Goal: Task Accomplishment & Management: Use online tool/utility

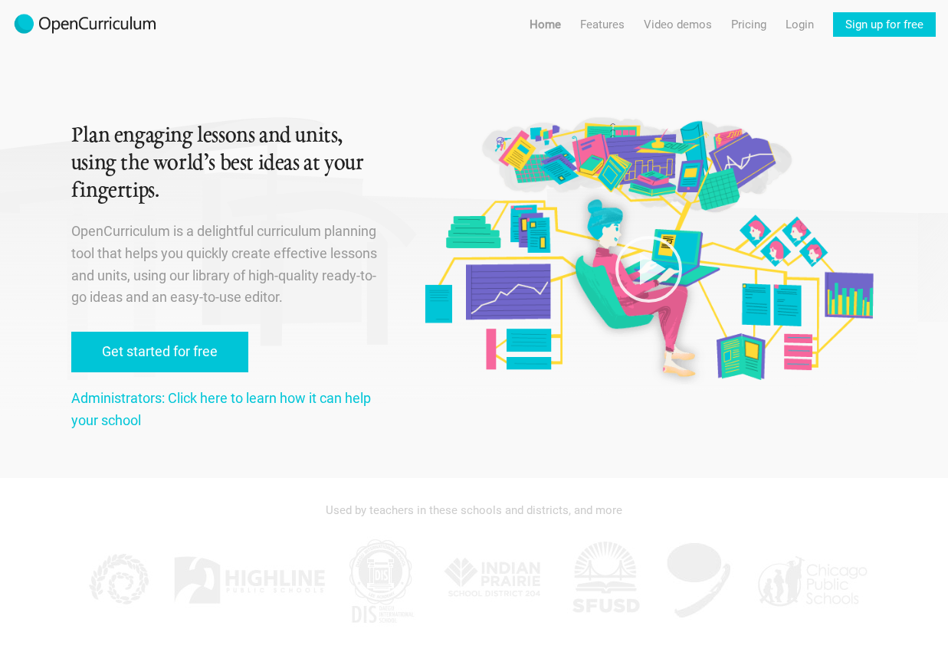
click at [225, 160] on h1 "Plan engaging lessons and units, using the world’s best ideas at your fingertip…" at bounding box center [229, 164] width 317 height 83
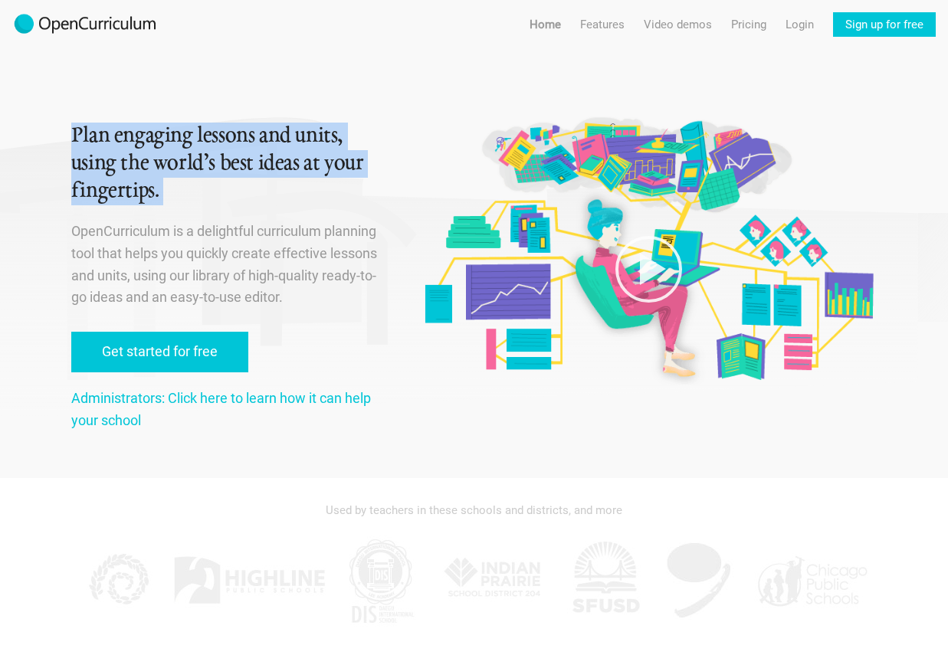
click at [235, 175] on h1 "Plan engaging lessons and units, using the world’s best ideas at your fingertip…" at bounding box center [229, 164] width 317 height 83
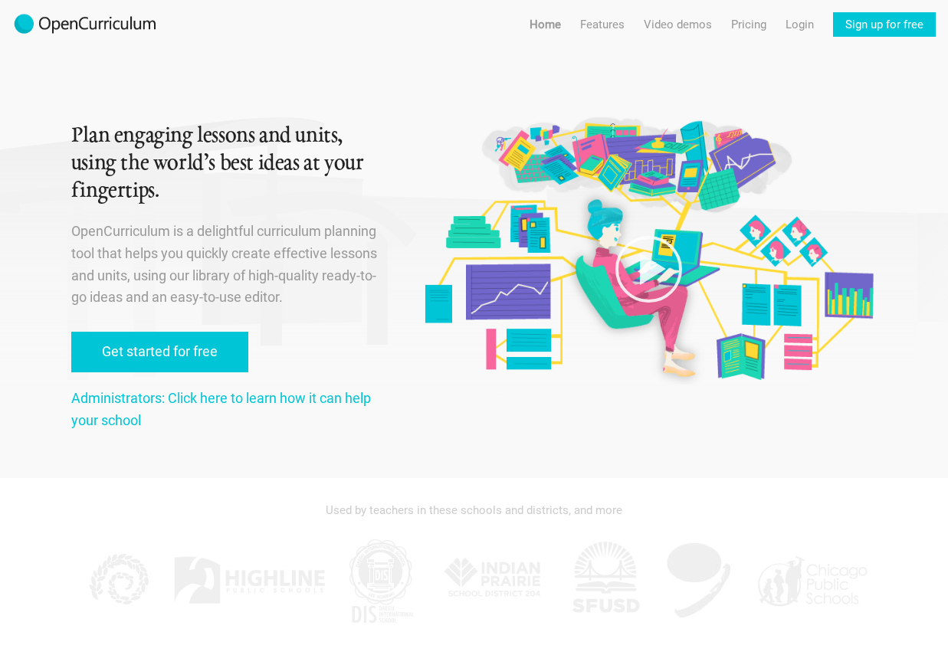
click at [235, 175] on h1 "Plan engaging lessons and units, using the world’s best ideas at your fingertip…" at bounding box center [229, 164] width 317 height 83
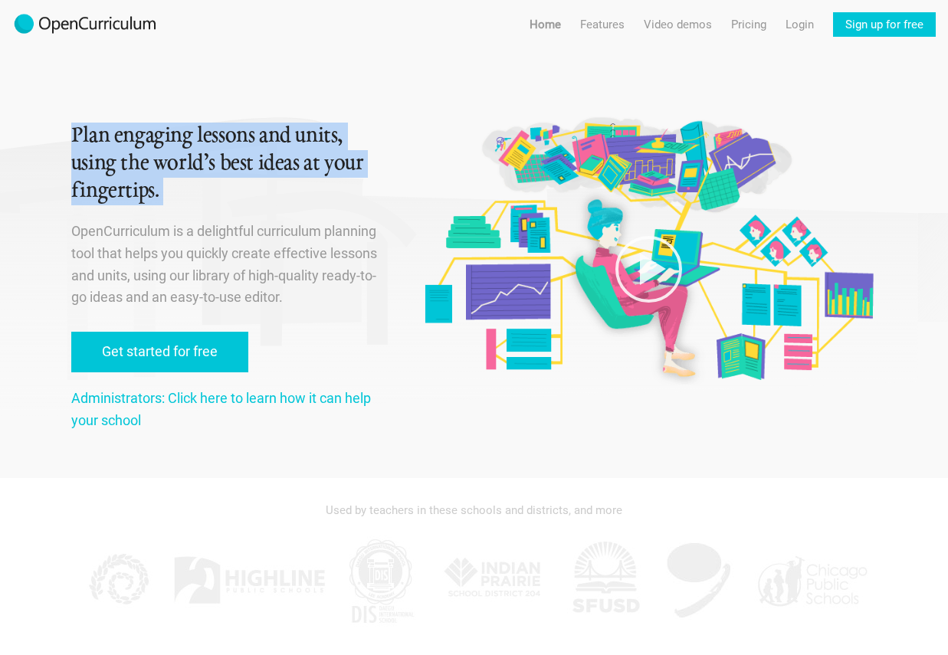
click at [264, 228] on p "OpenCurriculum is a delightful curriculum planning tool that helps you quickly …" at bounding box center [229, 265] width 317 height 88
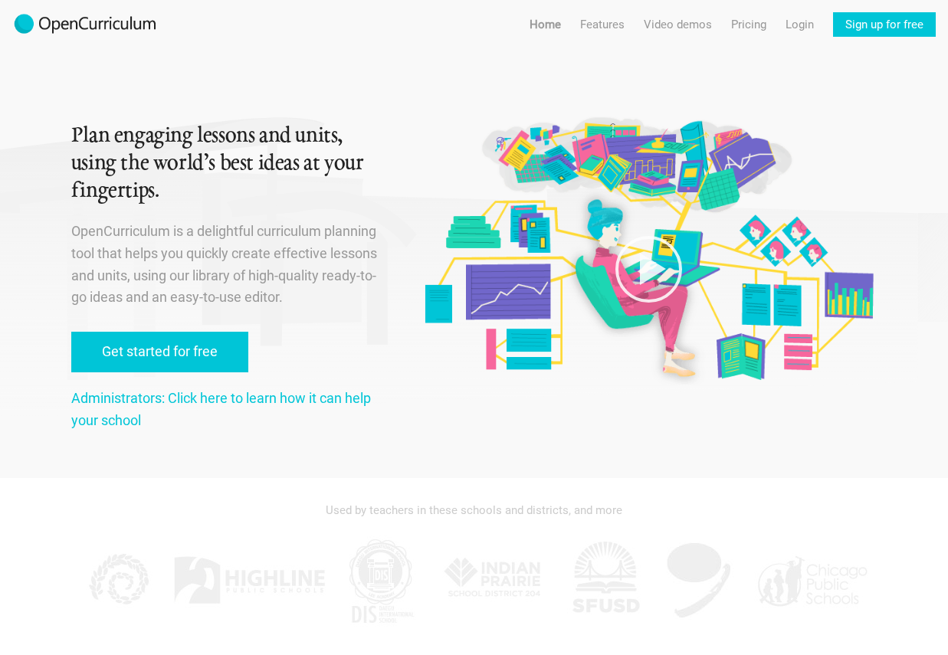
click at [264, 228] on p "OpenCurriculum is a delightful curriculum planning tool that helps you quickly …" at bounding box center [229, 265] width 317 height 88
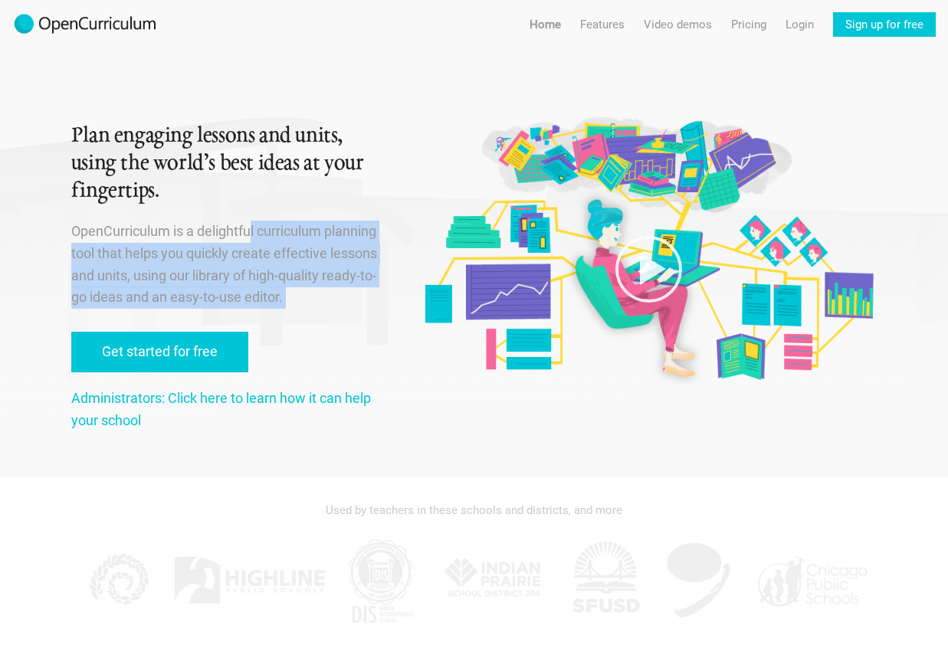
click at [275, 246] on p "OpenCurriculum is a delightful curriculum planning tool that helps you quickly …" at bounding box center [229, 265] width 317 height 88
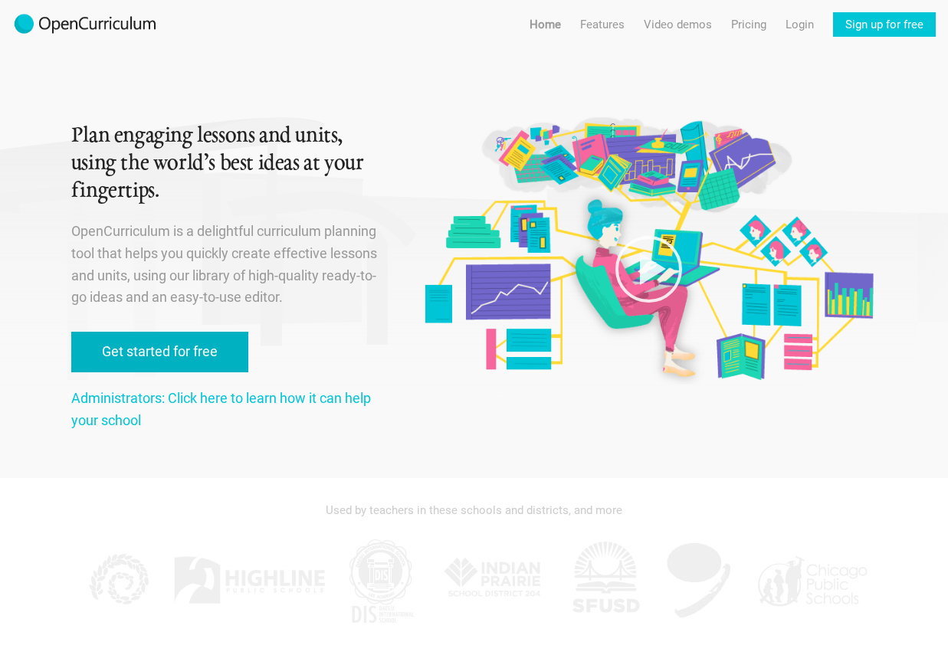
click at [211, 343] on link "Get started for free" at bounding box center [159, 352] width 177 height 41
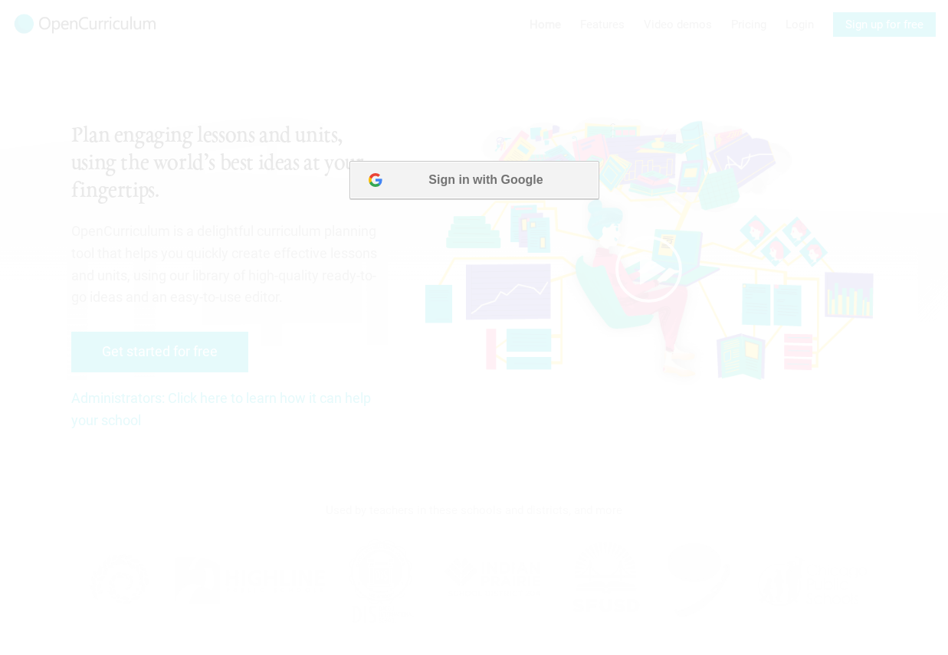
click at [499, 185] on button "Sign in with Google" at bounding box center [473, 180] width 249 height 38
click at [423, 173] on button "Sign in with Google" at bounding box center [473, 180] width 249 height 38
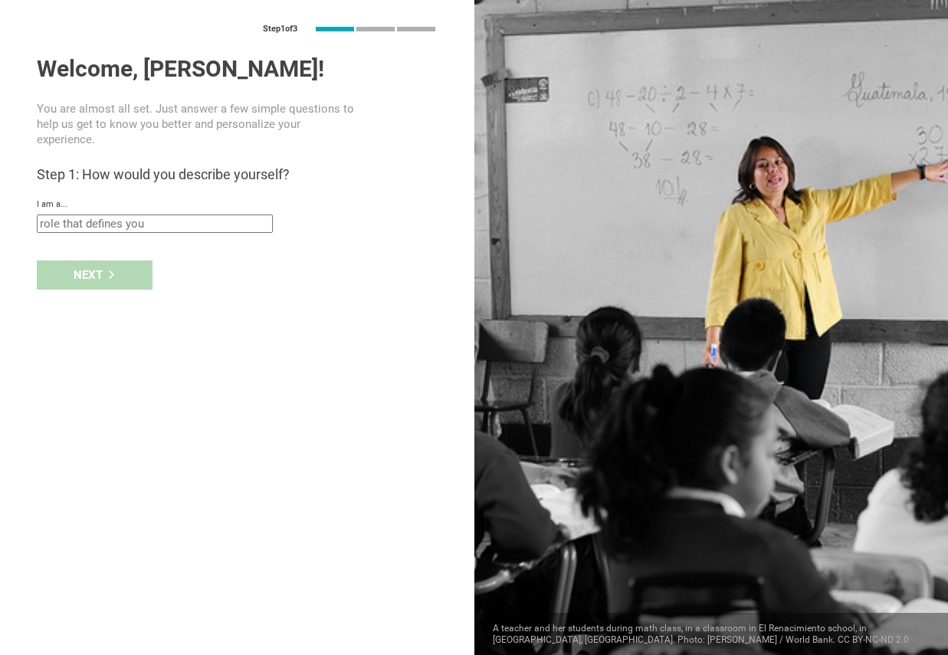
click at [139, 228] on input "text" at bounding box center [155, 224] width 236 height 18
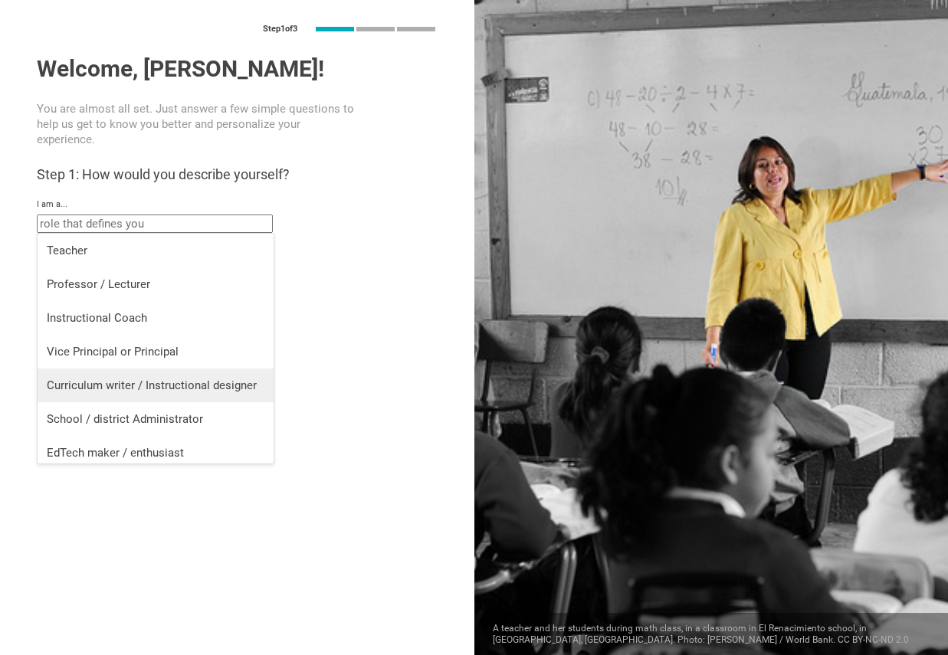
scroll to position [6, 0]
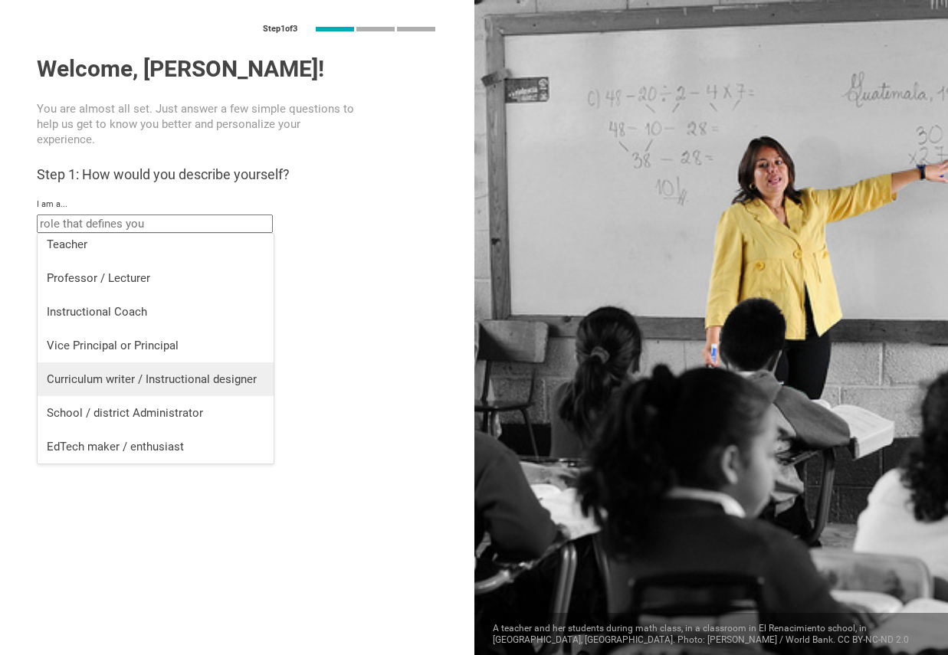
click at [197, 384] on div "Curriculum writer / Instructional designer" at bounding box center [156, 379] width 218 height 15
type input "Curriculum writer / Instructional designer"
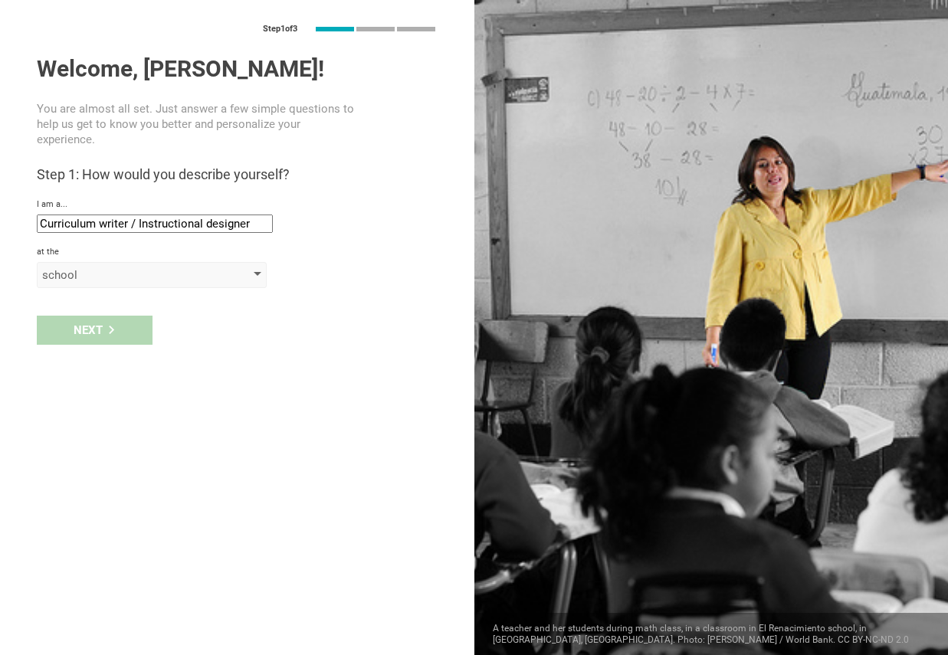
click at [136, 273] on div "school" at bounding box center [129, 274] width 175 height 15
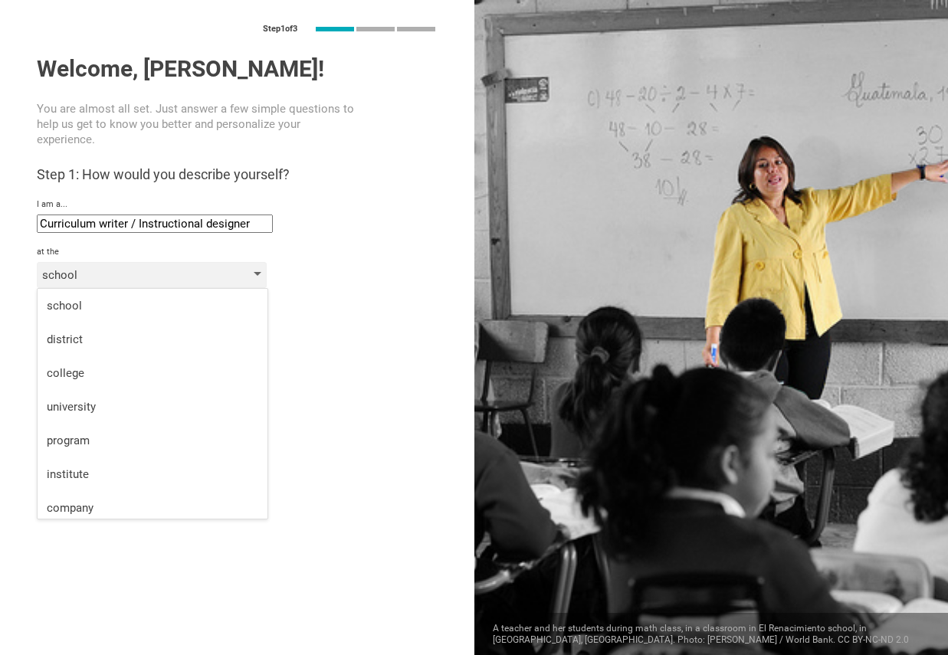
click at [136, 273] on div "school" at bounding box center [129, 274] width 175 height 15
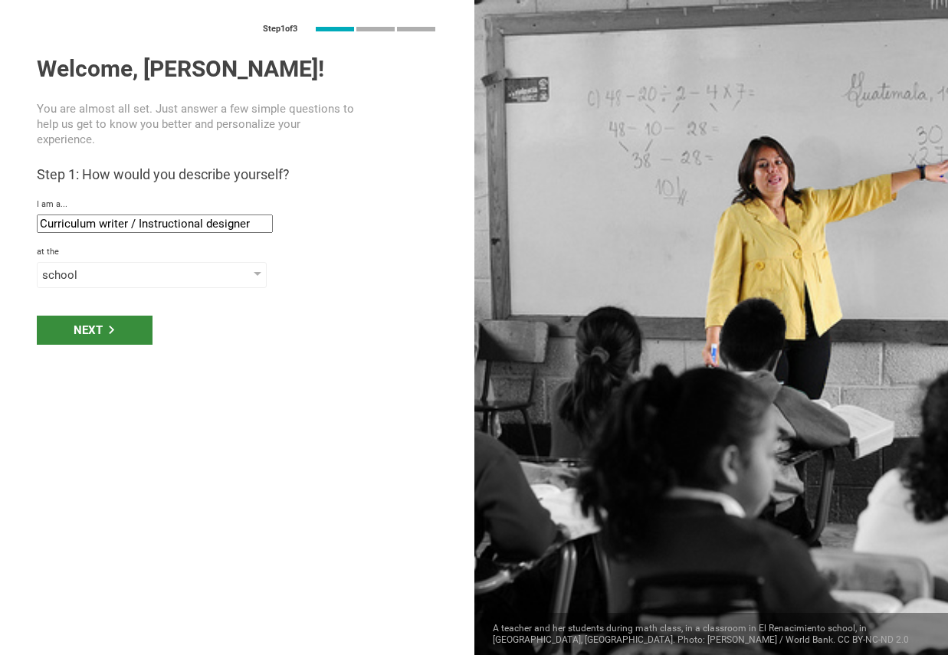
click at [103, 330] on div "Next" at bounding box center [95, 330] width 116 height 29
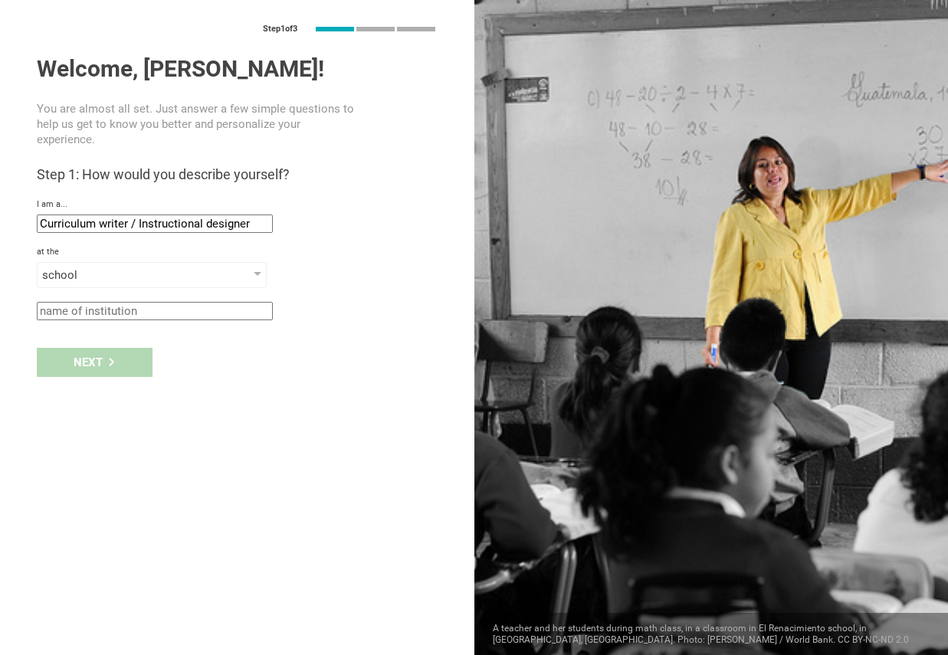
click at [124, 310] on input "text" at bounding box center [155, 311] width 236 height 18
type input "[DATE]"
click at [93, 353] on div "Next" at bounding box center [95, 362] width 116 height 29
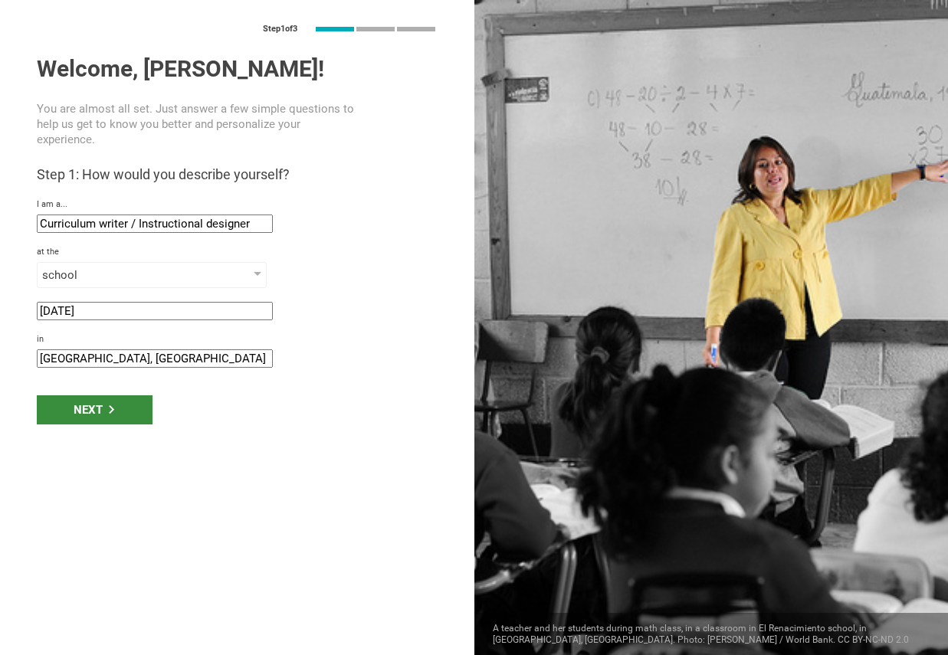
click at [130, 398] on div "Next" at bounding box center [95, 409] width 116 height 29
click at [116, 413] on div "Next" at bounding box center [95, 409] width 116 height 29
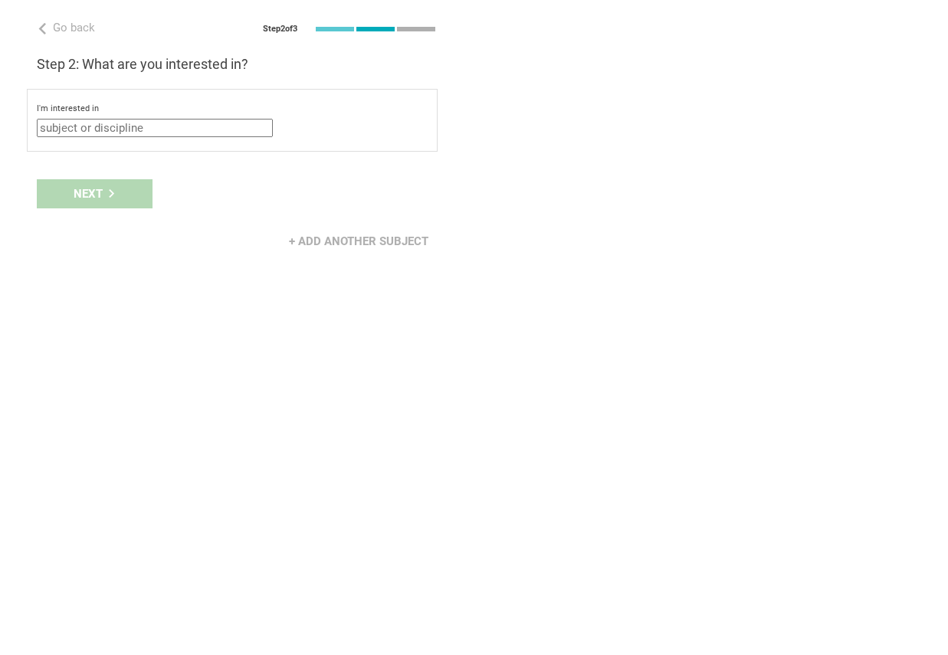
click at [143, 126] on input "text" at bounding box center [155, 128] width 236 height 18
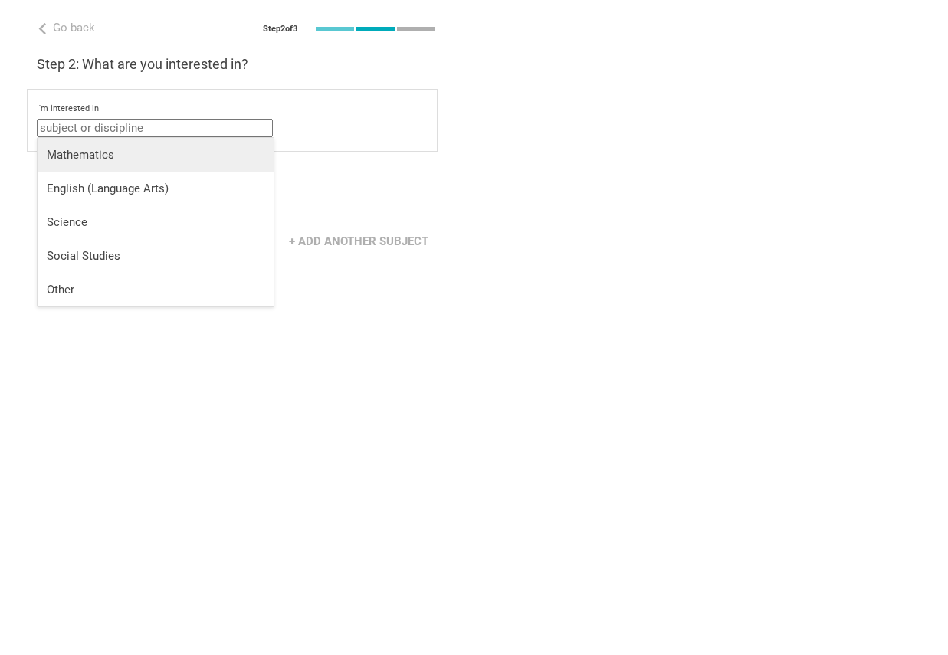
click at [134, 152] on div "Mathematics" at bounding box center [156, 154] width 218 height 15
type input "Mathematics"
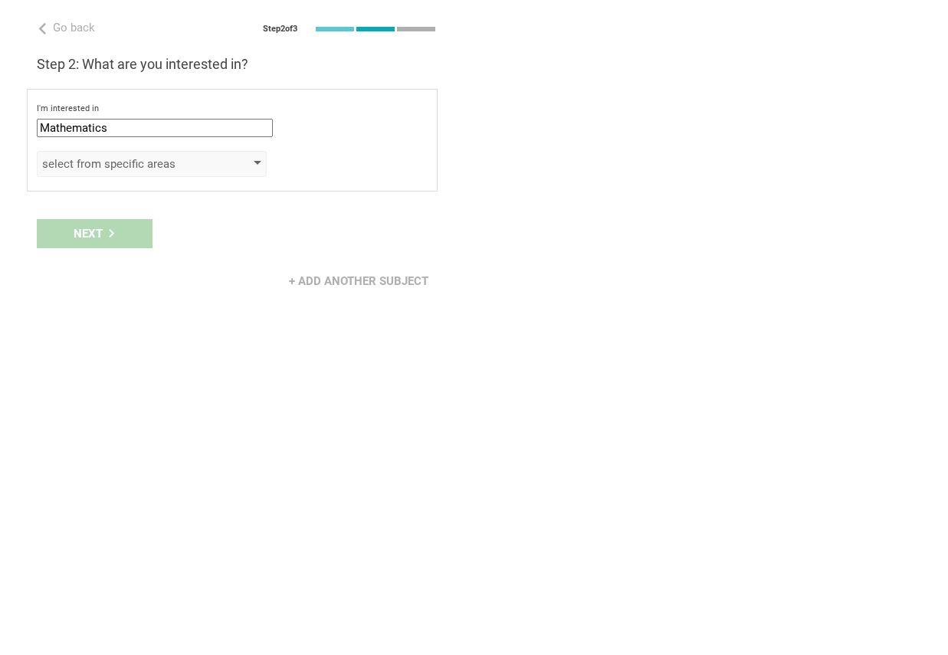
click at [136, 162] on div "select from specific areas" at bounding box center [129, 163] width 175 height 15
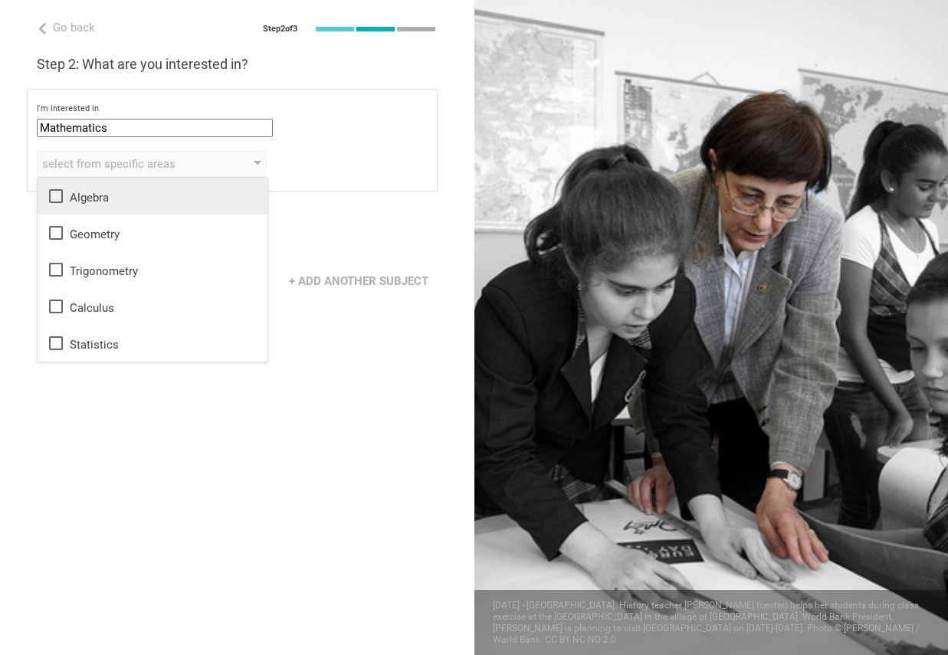
click at [75, 199] on div "Algebra" at bounding box center [152, 196] width 211 height 18
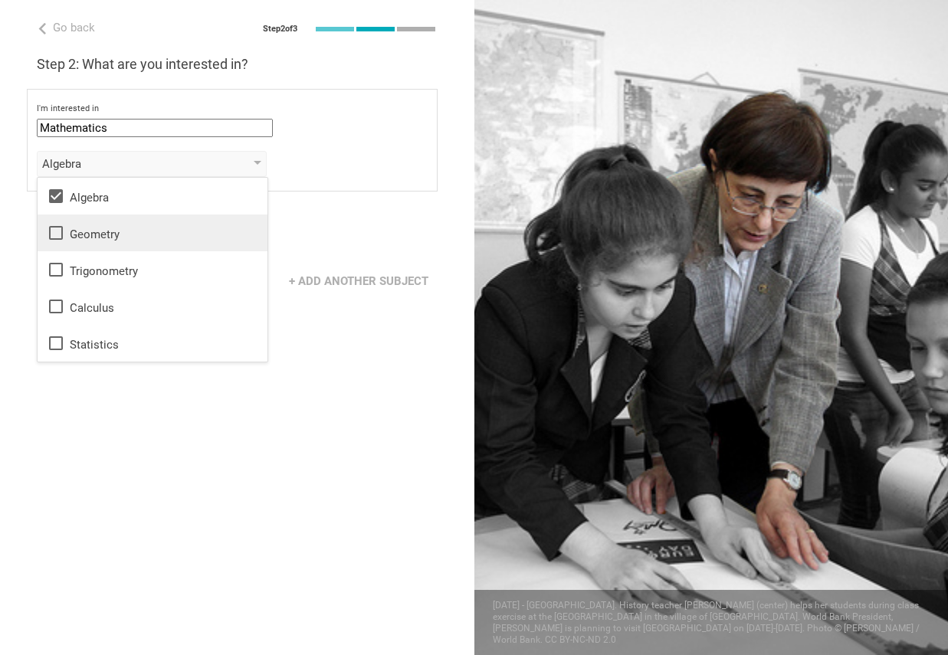
click at [76, 232] on div "Geometry" at bounding box center [152, 233] width 211 height 18
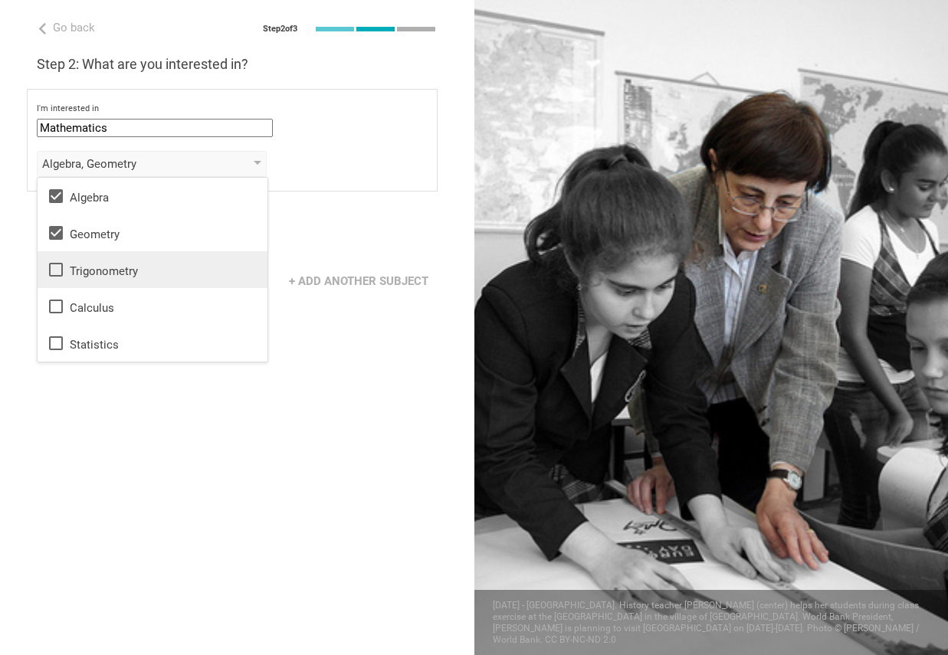
click at [76, 259] on li "Trigonometry" at bounding box center [153, 269] width 230 height 37
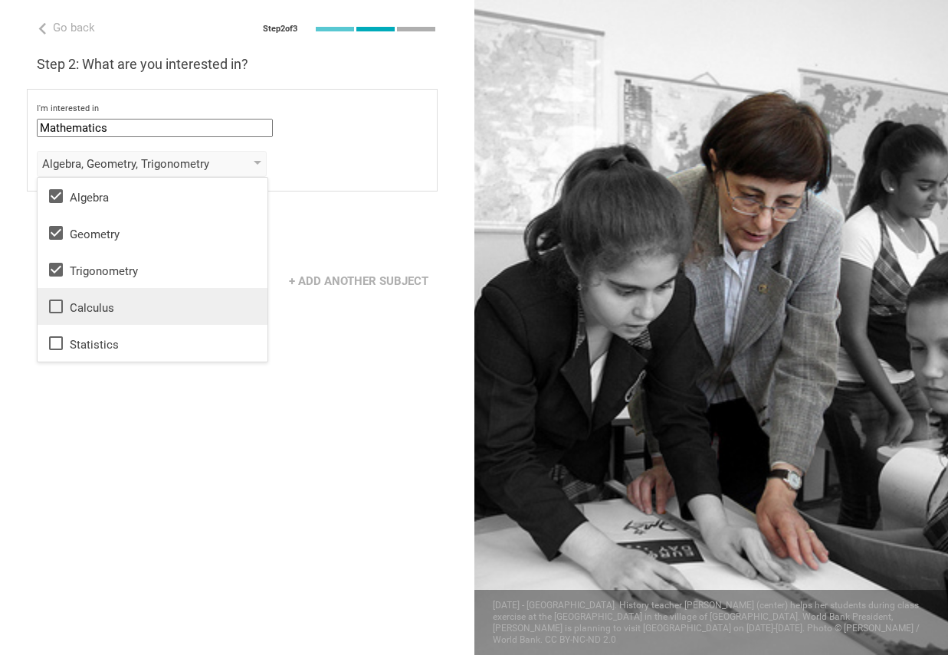
click at [78, 297] on div "Calculus" at bounding box center [152, 306] width 211 height 18
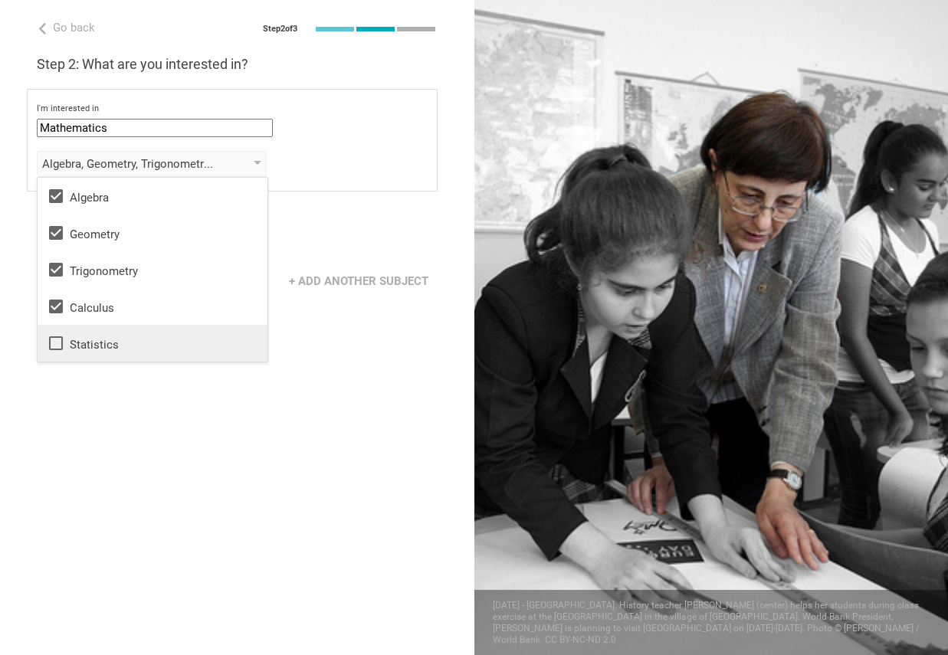
click at [85, 341] on div "Statistics" at bounding box center [152, 343] width 211 height 18
click at [202, 421] on div "Go back Step 2 of 3 Welcome, [PERSON_NAME]! You are almost all set. Just answer…" at bounding box center [237, 327] width 474 height 655
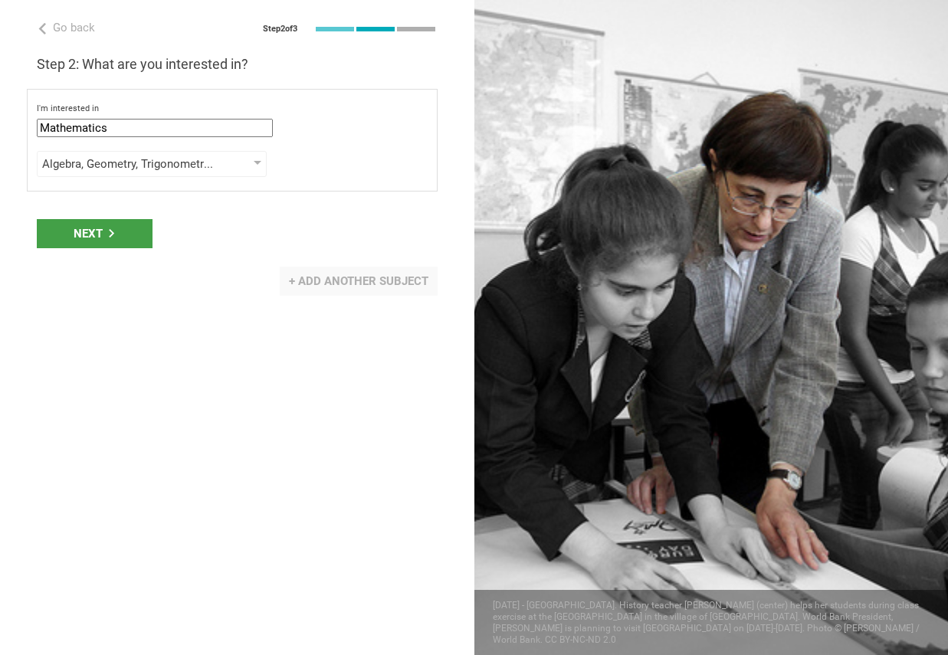
click at [318, 287] on div "+ Add another subject" at bounding box center [359, 281] width 158 height 29
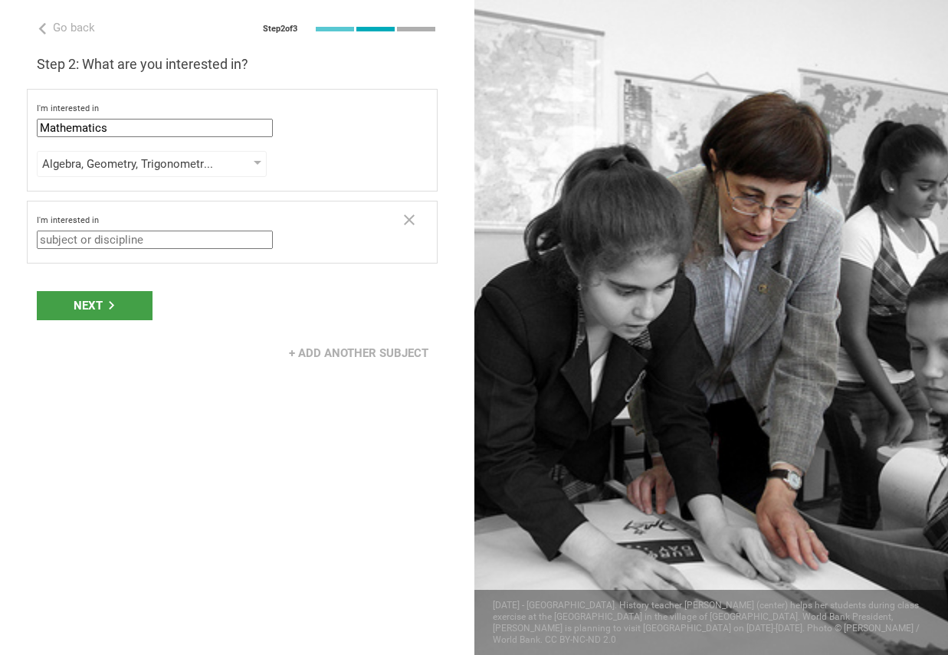
click at [152, 238] on input "text" at bounding box center [155, 240] width 236 height 18
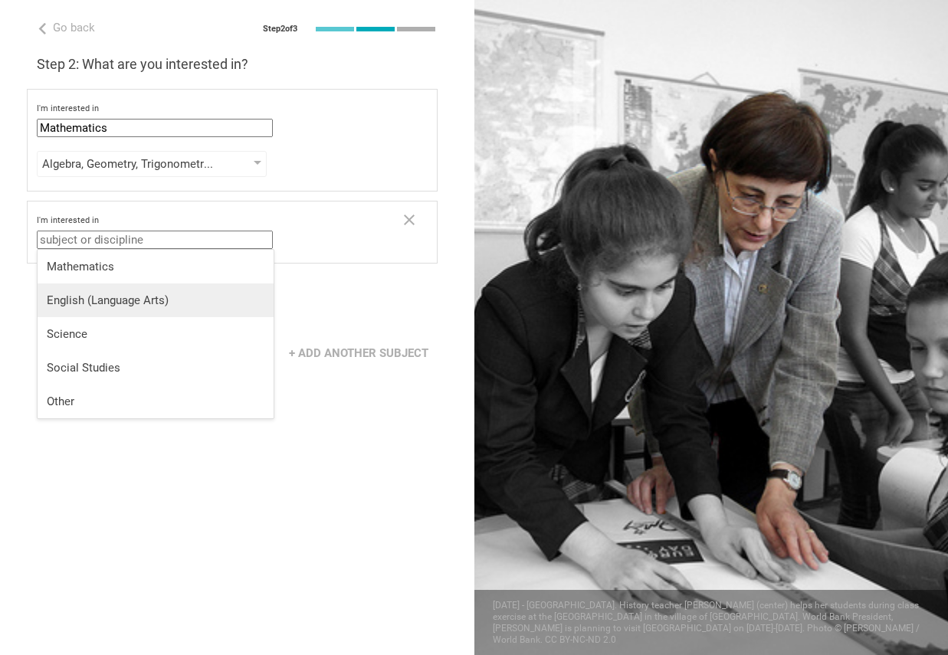
click at [111, 309] on li "English (Language Arts)" at bounding box center [156, 301] width 236 height 34
type input "English (Language Arts)"
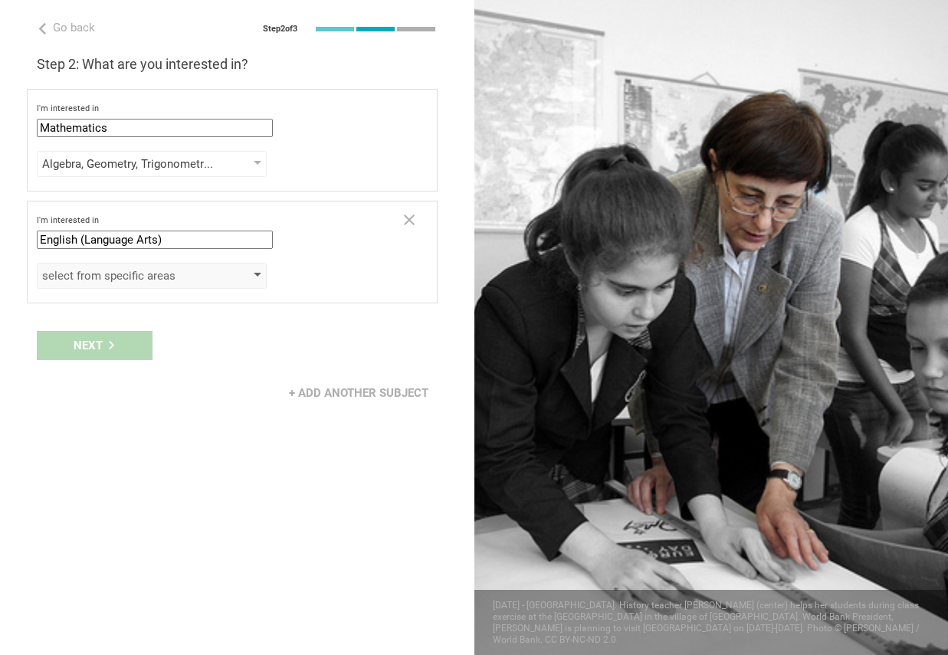
click at [127, 281] on div "select from specific areas" at bounding box center [129, 275] width 175 height 15
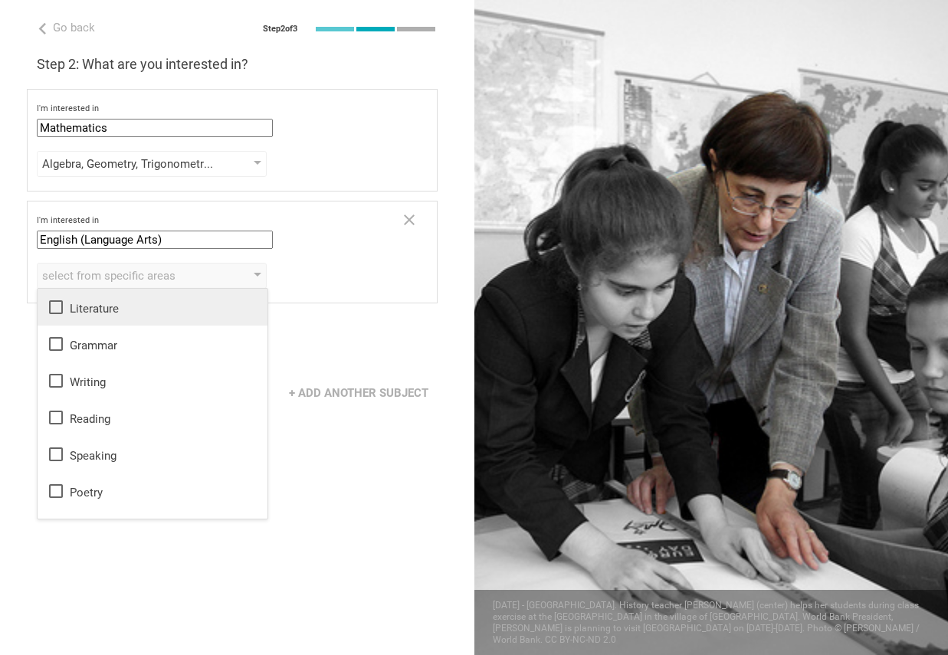
click at [110, 311] on div "Literature" at bounding box center [152, 307] width 211 height 18
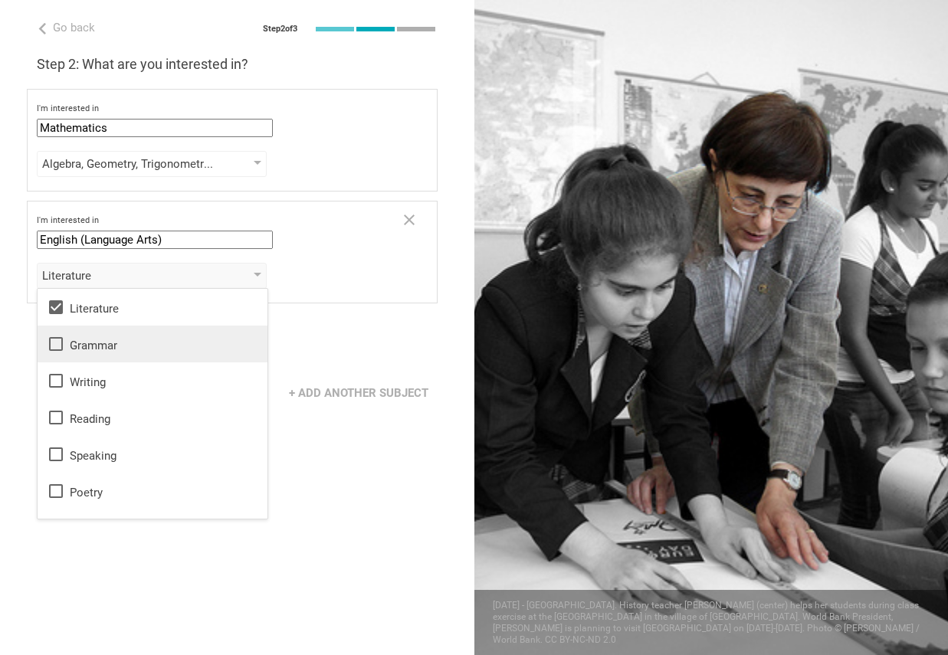
click at [103, 349] on div "Grammar" at bounding box center [152, 344] width 211 height 18
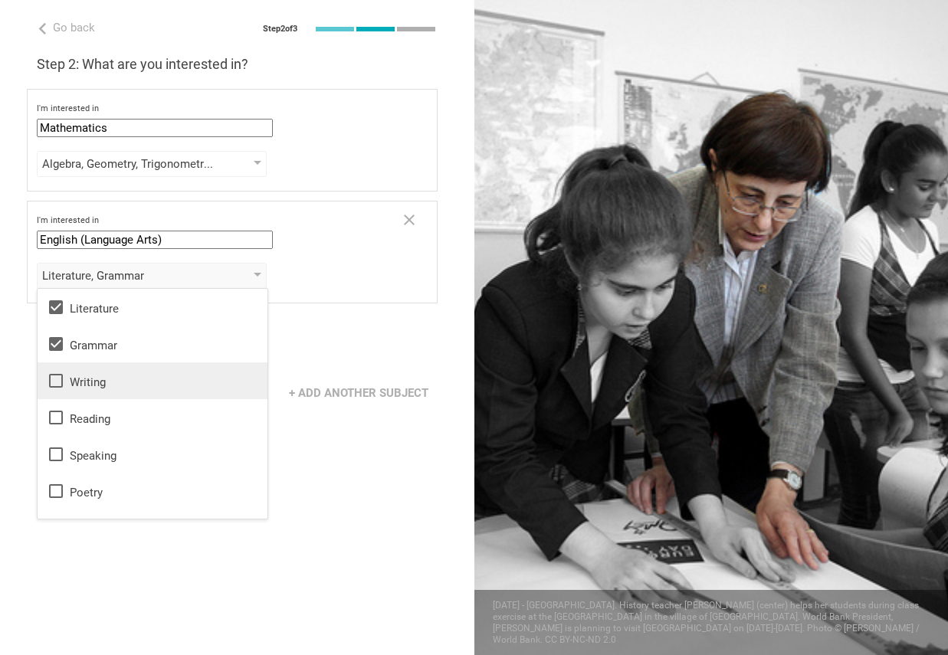
click at [103, 379] on div "Writing" at bounding box center [152, 381] width 211 height 18
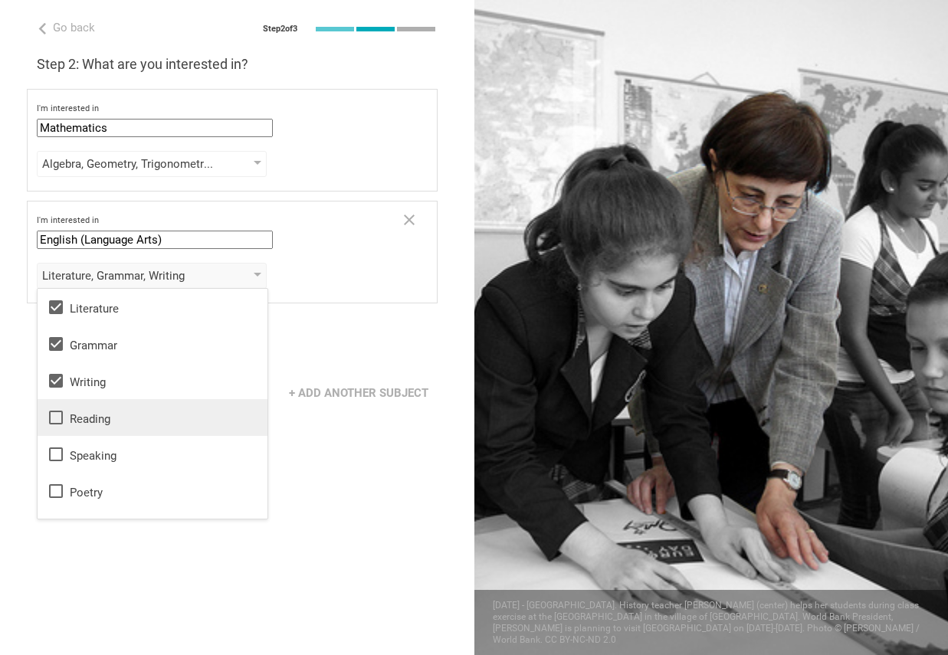
click at [97, 410] on div "Reading" at bounding box center [152, 417] width 211 height 18
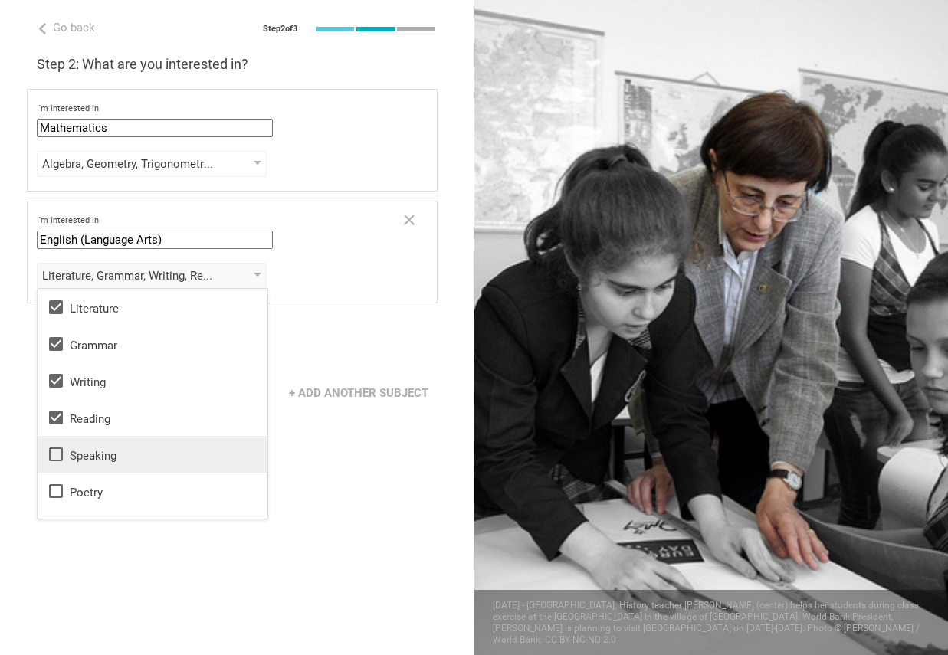
click at [97, 457] on div "Speaking" at bounding box center [152, 454] width 211 height 18
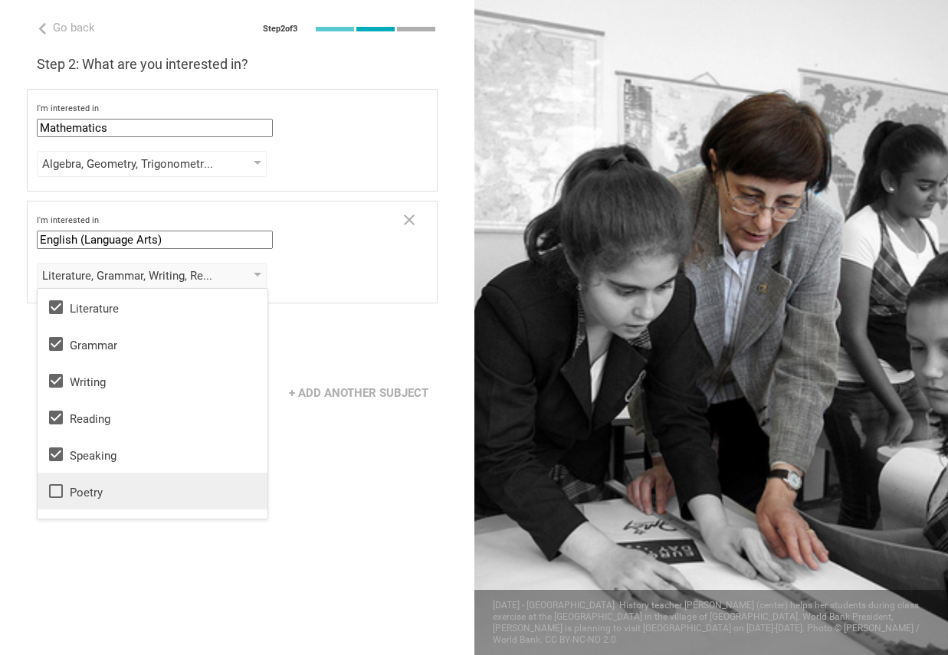
click at [82, 500] on div "Poetry" at bounding box center [152, 491] width 211 height 18
click at [153, 565] on div "Go back Step 2 of 3 Welcome, [PERSON_NAME]! You are almost all set. Just answer…" at bounding box center [237, 327] width 474 height 655
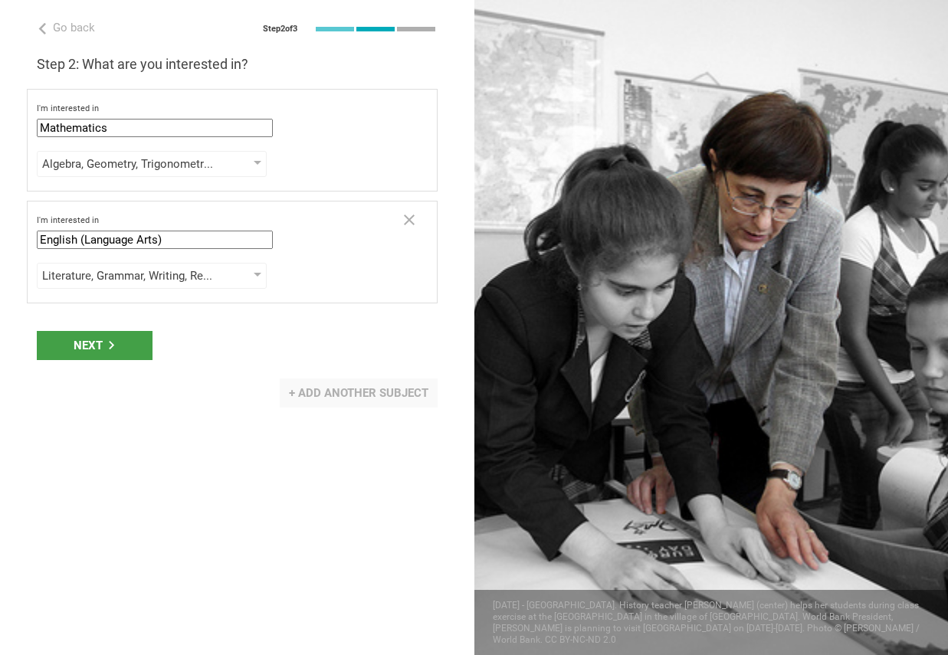
click at [379, 398] on div "+ Add another subject" at bounding box center [359, 393] width 158 height 29
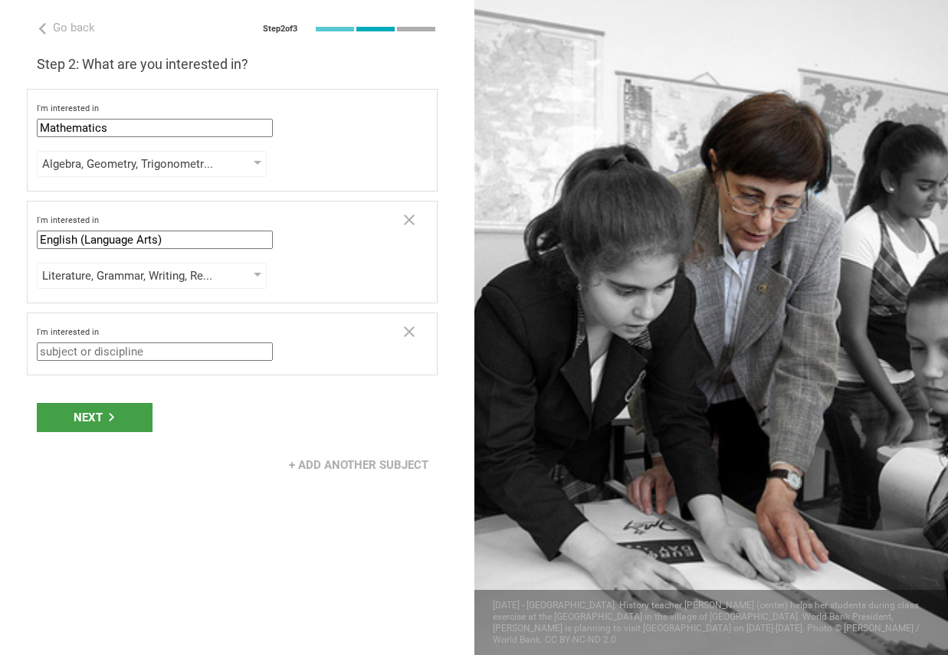
click at [143, 355] on input "text" at bounding box center [155, 352] width 236 height 18
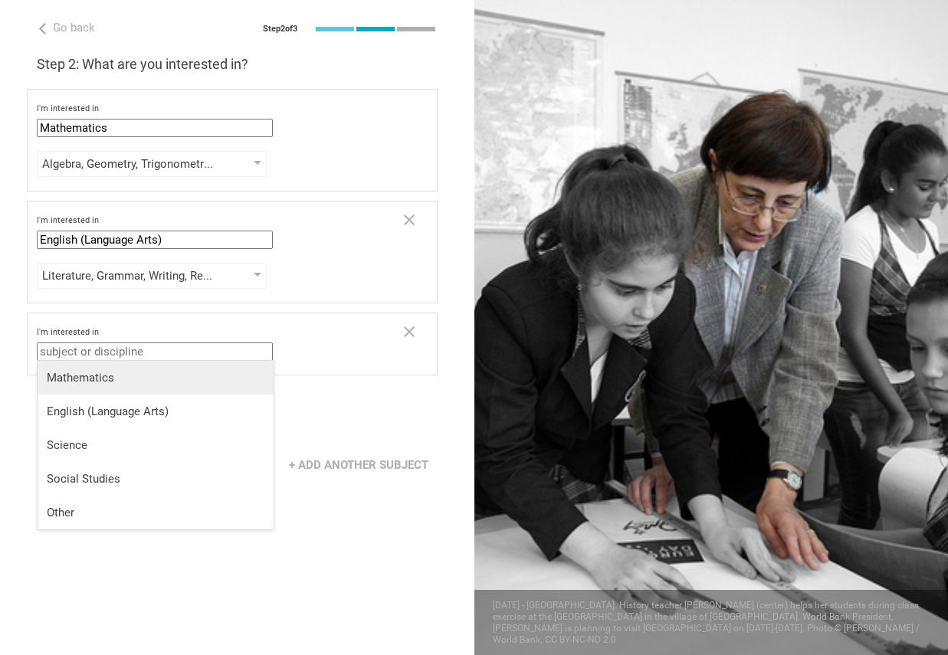
click at [111, 383] on div "Mathematics" at bounding box center [156, 377] width 218 height 15
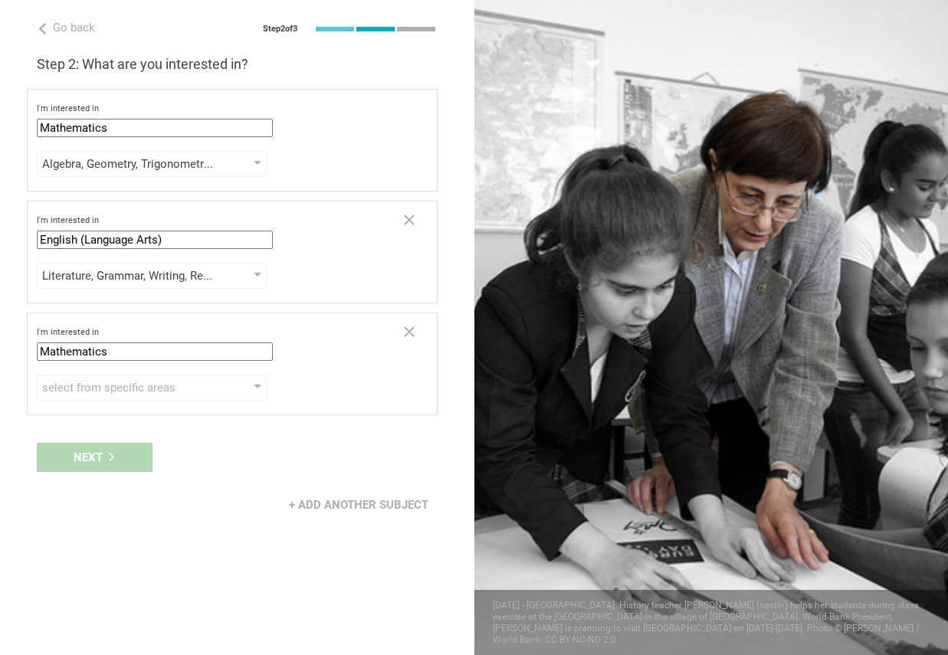
click at [191, 352] on input "Mathematics" at bounding box center [155, 352] width 236 height 18
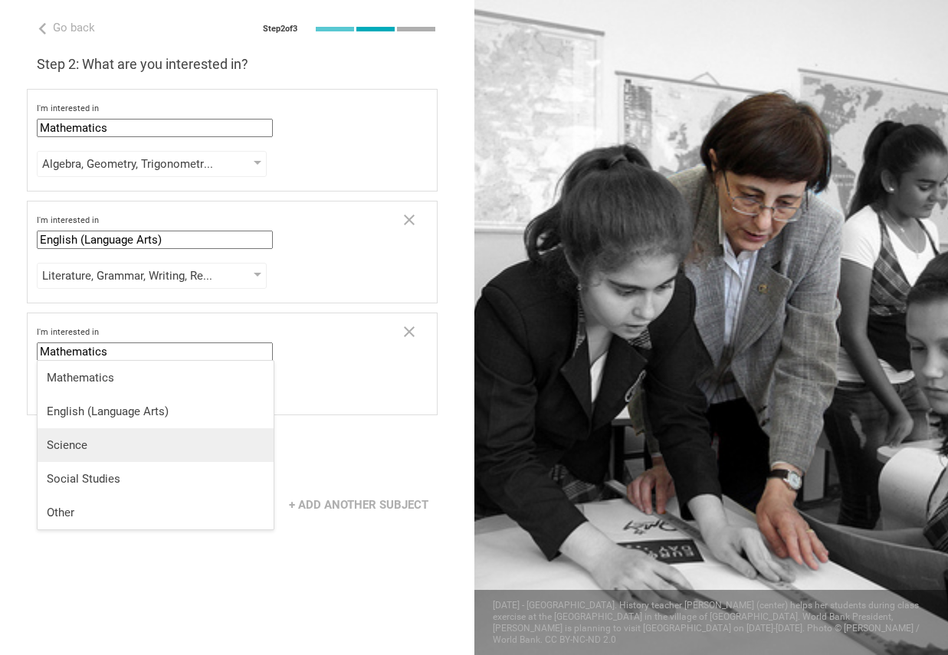
click at [145, 441] on div "Science" at bounding box center [156, 445] width 218 height 15
type input "Science"
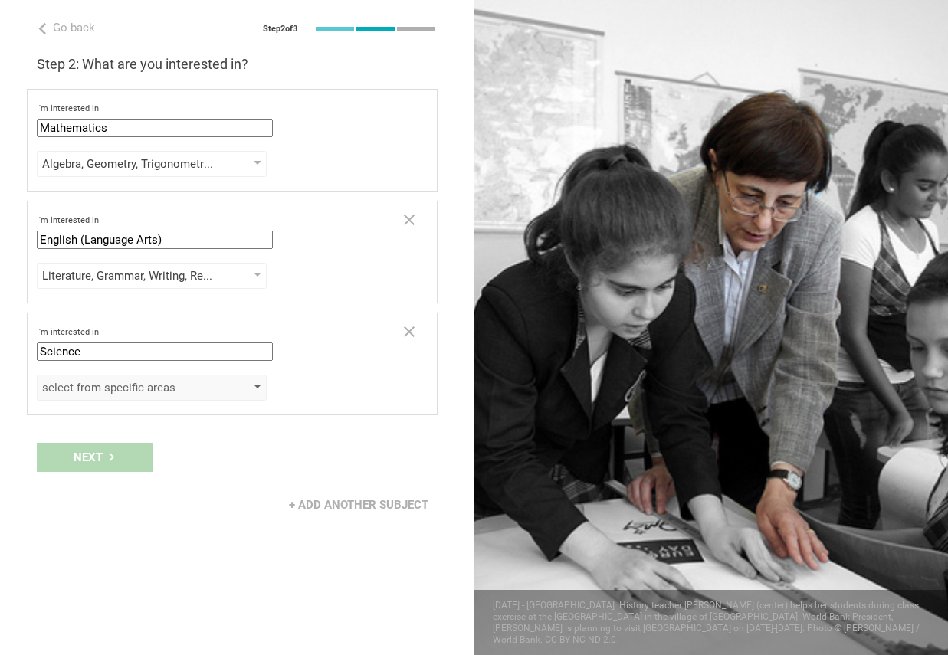
click at [152, 388] on div "select from specific areas" at bounding box center [129, 387] width 175 height 15
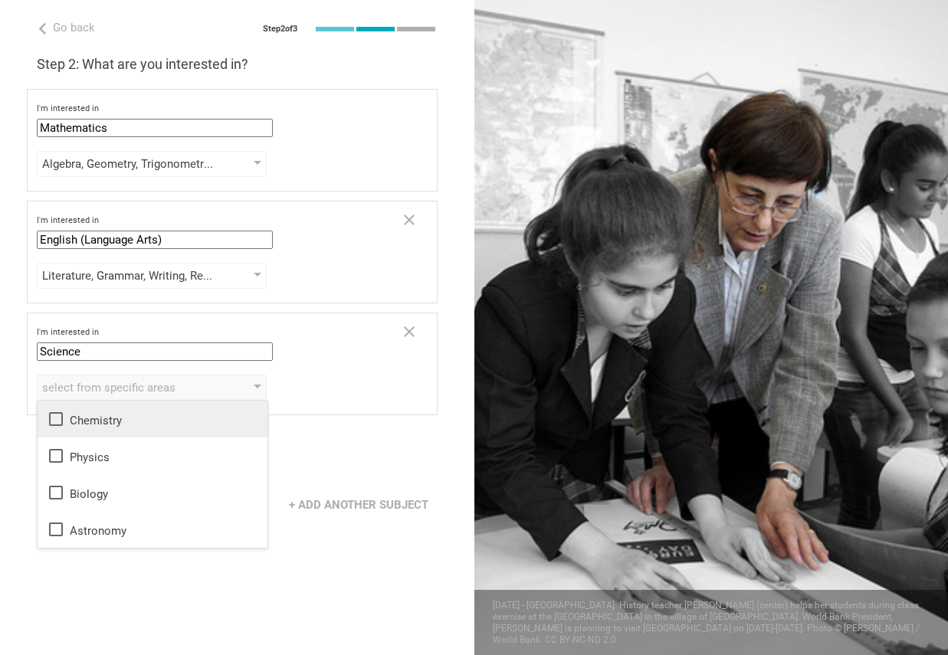
click at [137, 422] on div "Chemistry" at bounding box center [152, 419] width 211 height 18
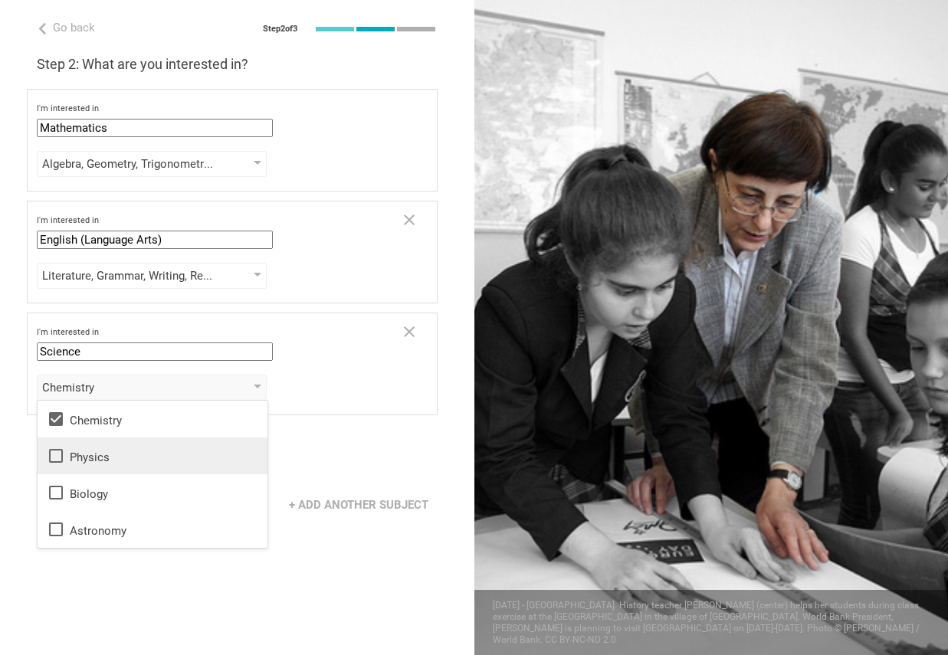
click at [121, 465] on li "Physics" at bounding box center [153, 456] width 230 height 37
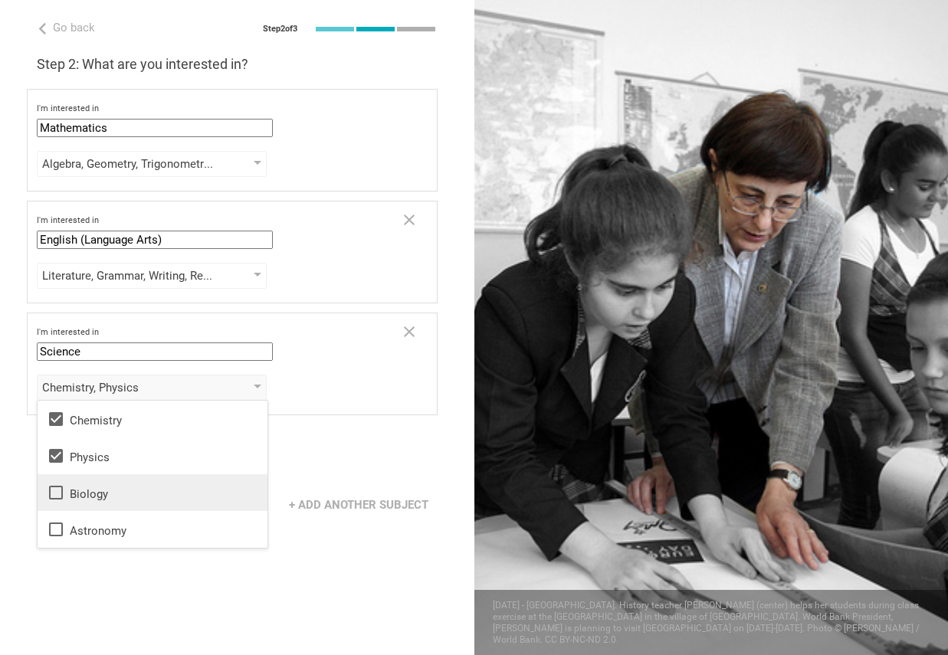
click at [112, 495] on div "Biology" at bounding box center [152, 493] width 211 height 18
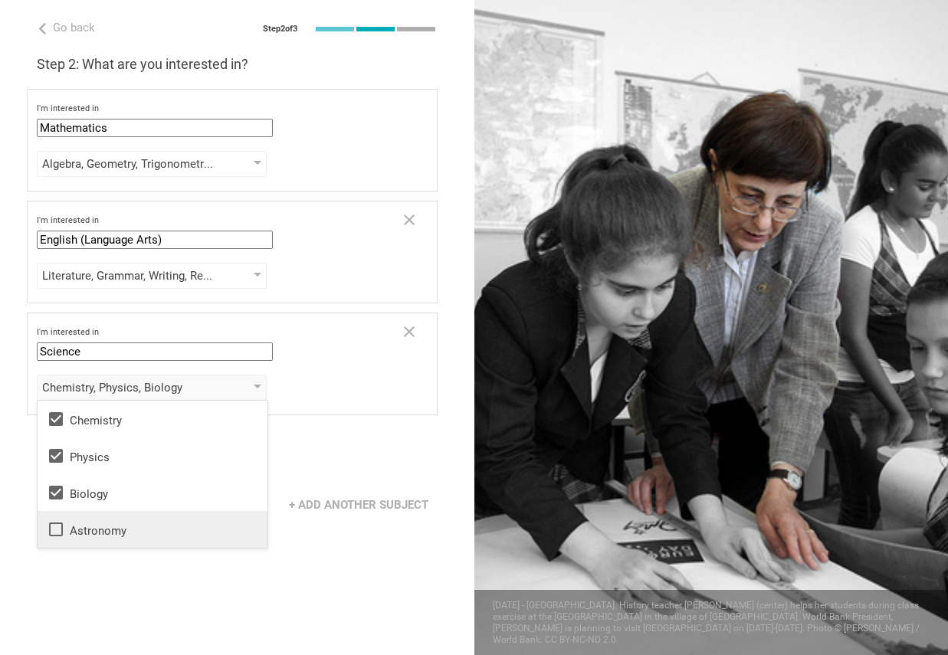
click at [123, 525] on div "Astronomy" at bounding box center [152, 529] width 211 height 18
click at [137, 564] on div "Go back Step 2 of 3 Welcome, [PERSON_NAME]! You are almost all set. Just answer…" at bounding box center [237, 327] width 474 height 655
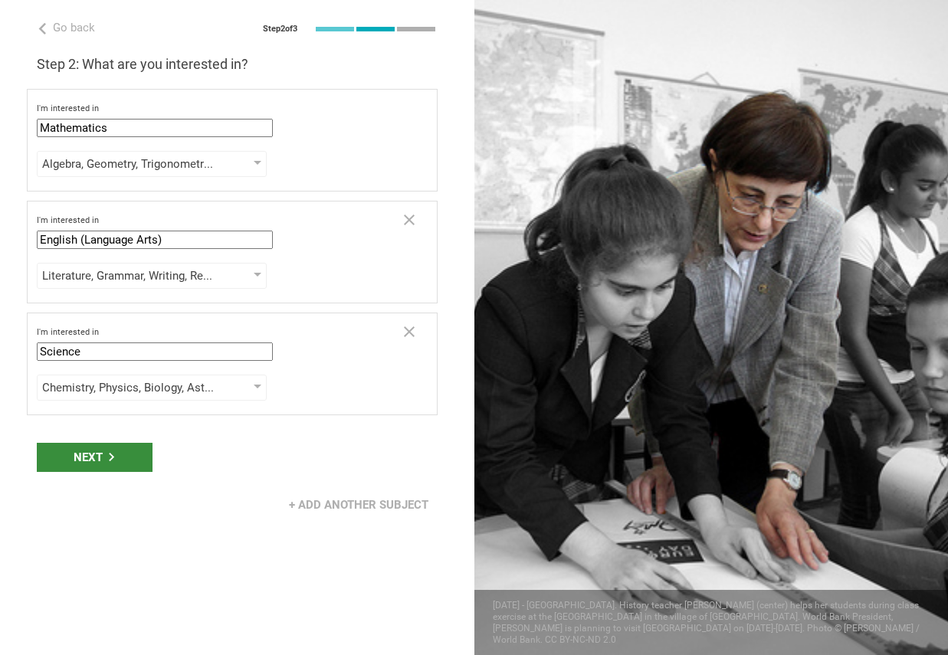
click at [97, 457] on div "Next" at bounding box center [95, 457] width 116 height 29
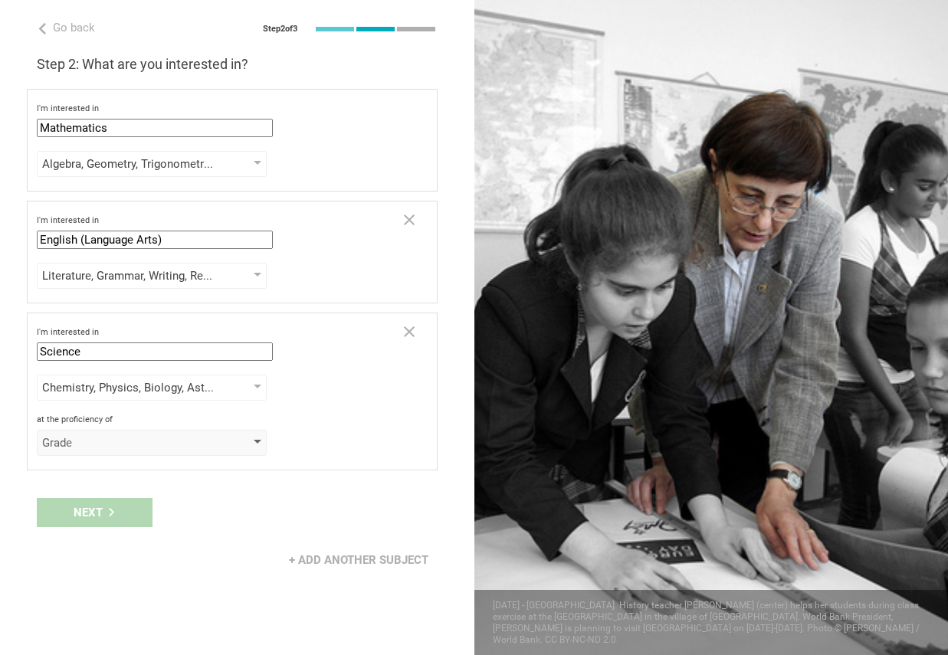
click at [119, 443] on div "Grade" at bounding box center [129, 442] width 175 height 15
click at [366, 507] on div "Next" at bounding box center [237, 513] width 474 height 48
click at [186, 448] on div "Grade" at bounding box center [129, 442] width 175 height 15
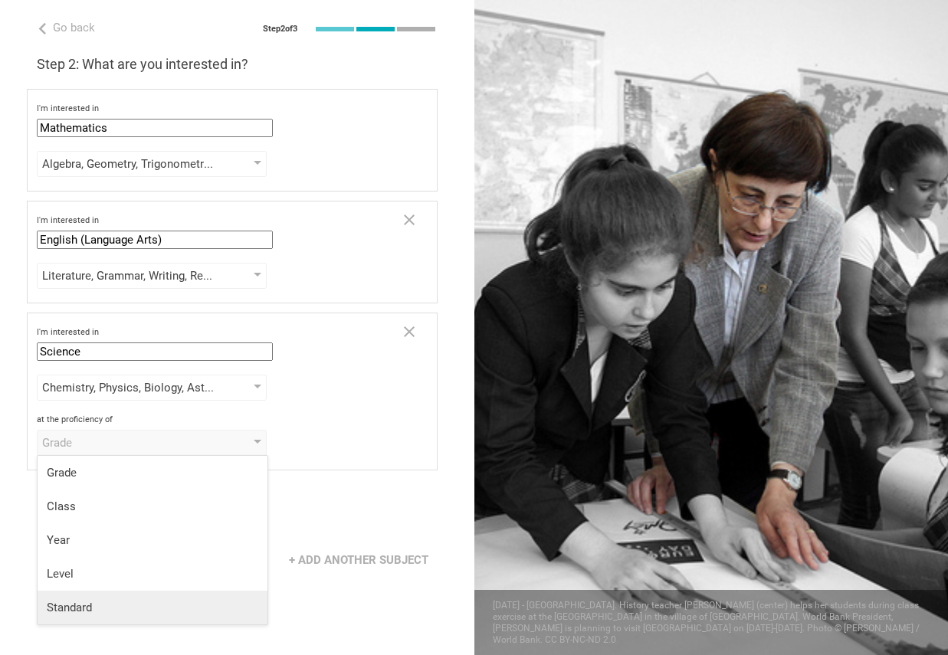
click at [153, 597] on li "Standard" at bounding box center [153, 608] width 230 height 34
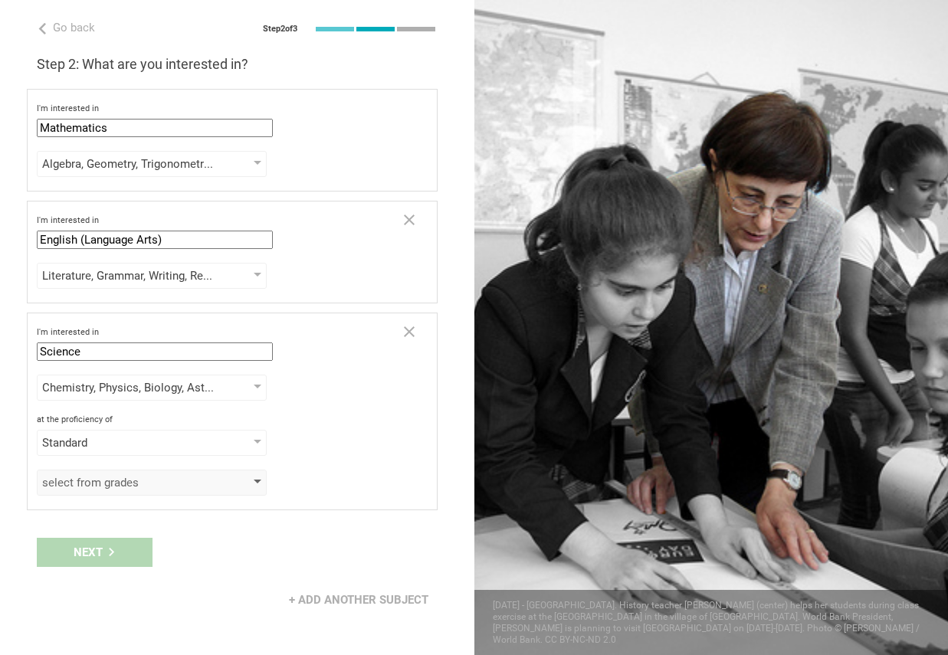
click at [175, 483] on div "select from grades" at bounding box center [129, 482] width 175 height 15
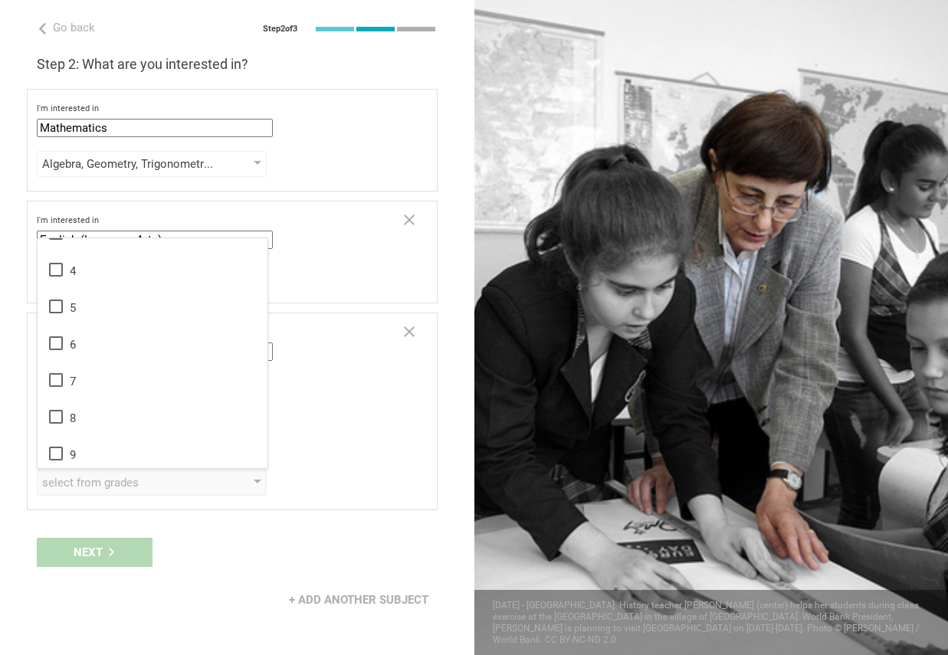
scroll to position [118, 0]
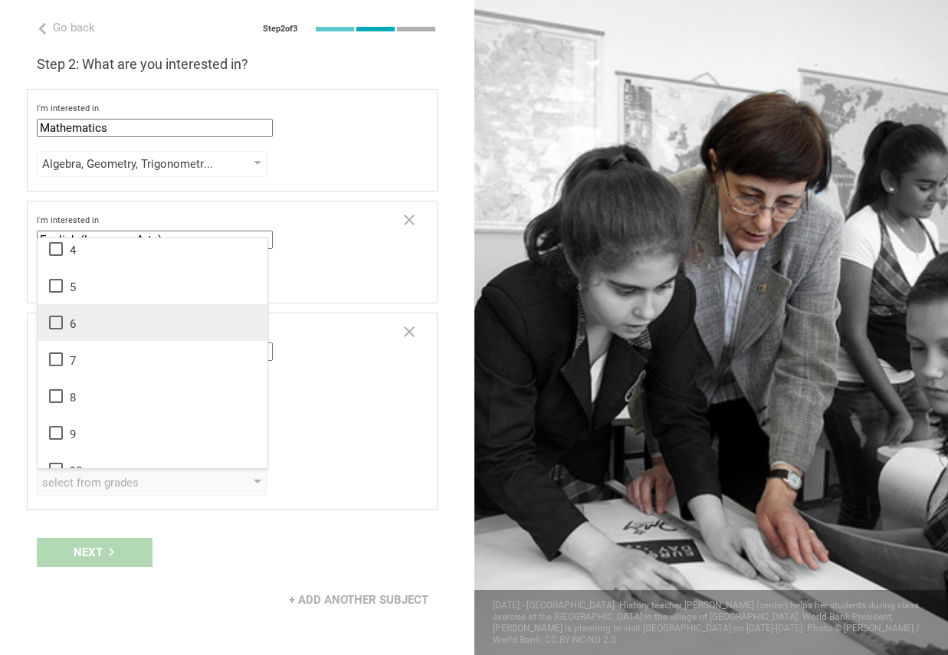
click at [61, 326] on icon at bounding box center [56, 322] width 18 height 18
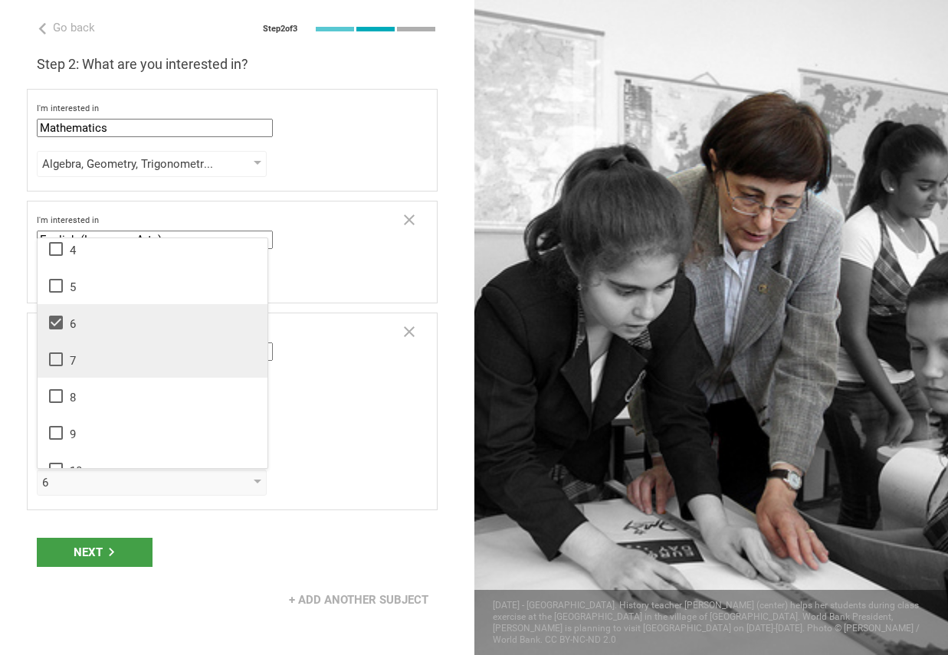
click at [57, 356] on icon at bounding box center [56, 359] width 18 height 18
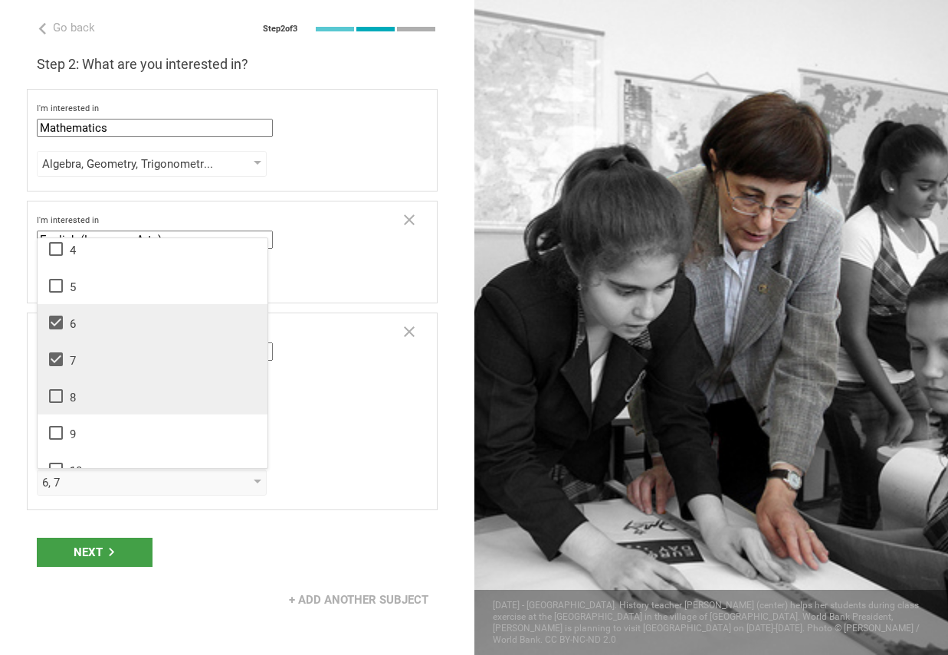
click at [57, 392] on icon at bounding box center [56, 396] width 18 height 18
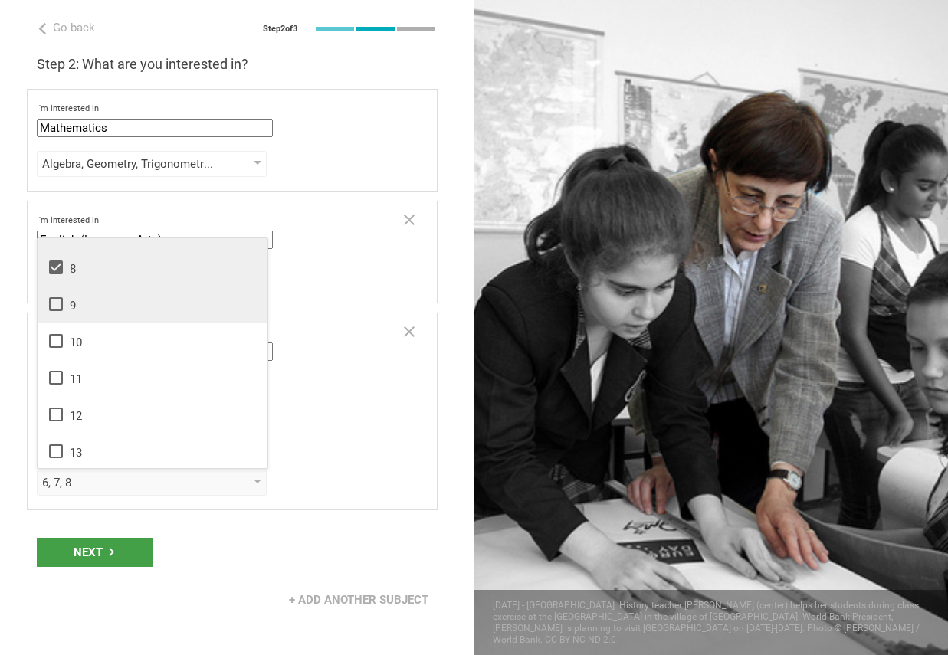
scroll to position [248, 0]
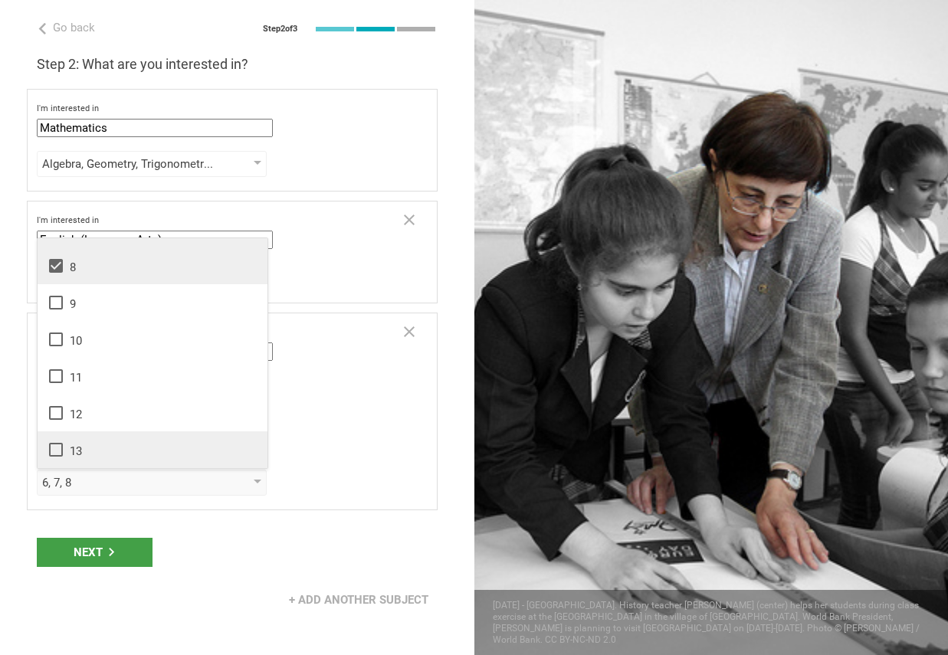
click at [61, 444] on icon at bounding box center [56, 450] width 14 height 14
click at [59, 413] on icon at bounding box center [56, 413] width 18 height 18
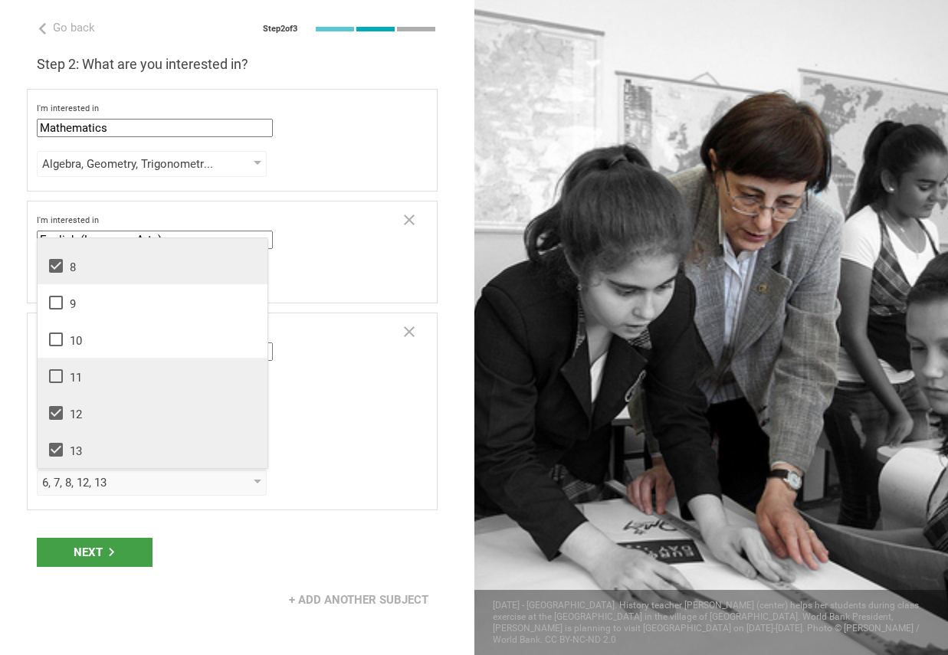
click at [65, 372] on div "11" at bounding box center [152, 376] width 211 height 18
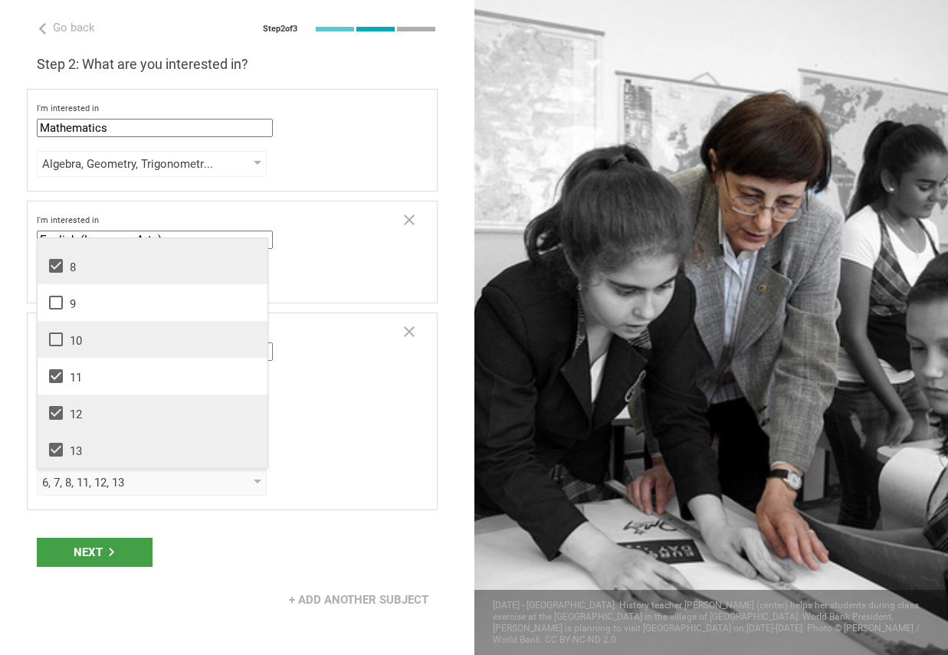
click at [57, 336] on icon at bounding box center [56, 339] width 18 height 18
click at [57, 309] on icon at bounding box center [56, 303] width 14 height 14
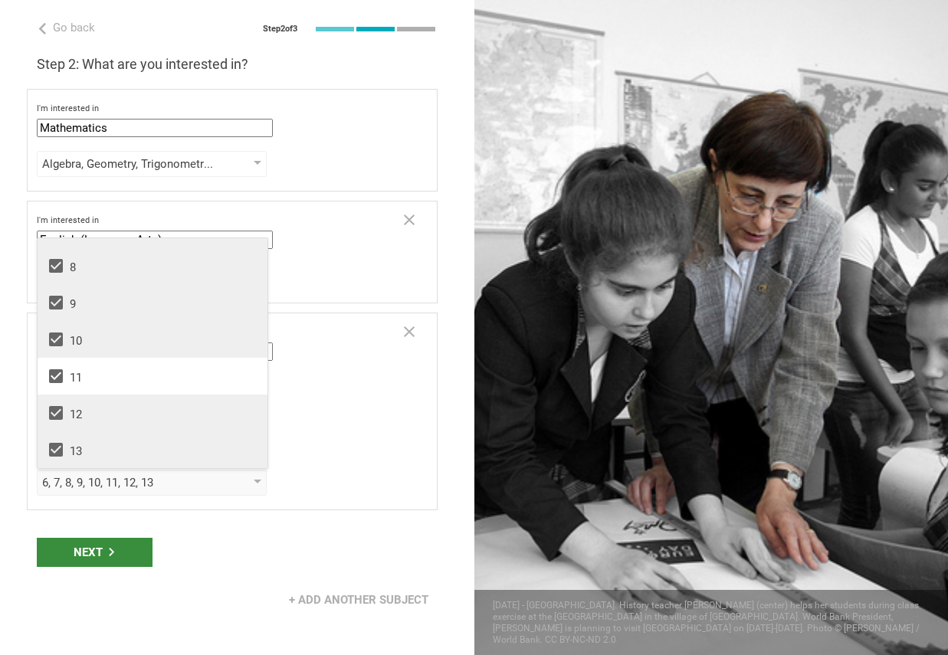
click at [100, 546] on div "Next" at bounding box center [95, 552] width 116 height 29
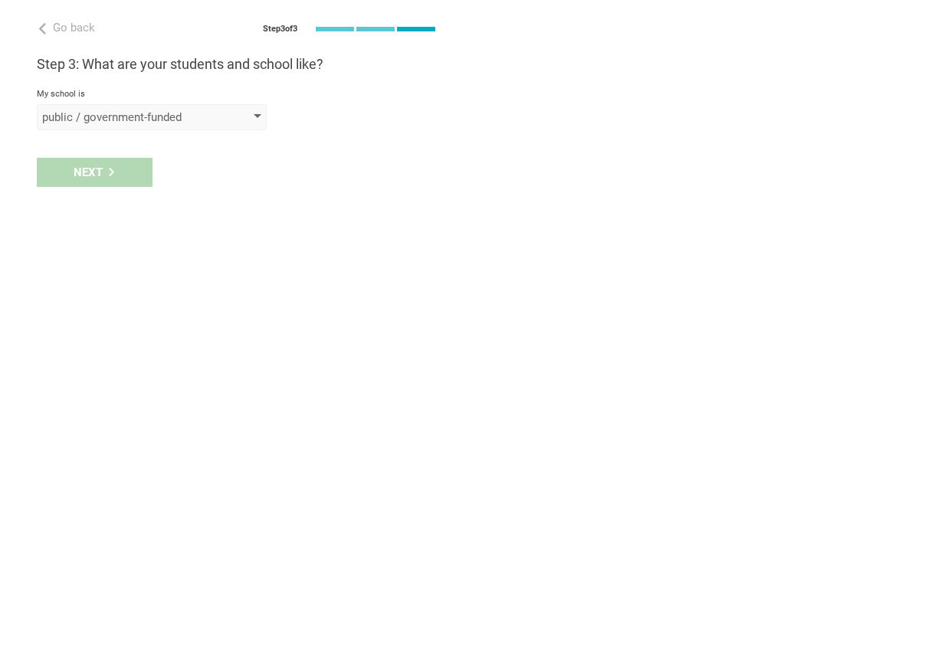
click at [149, 122] on div "public / government-funded" at bounding box center [129, 117] width 175 height 15
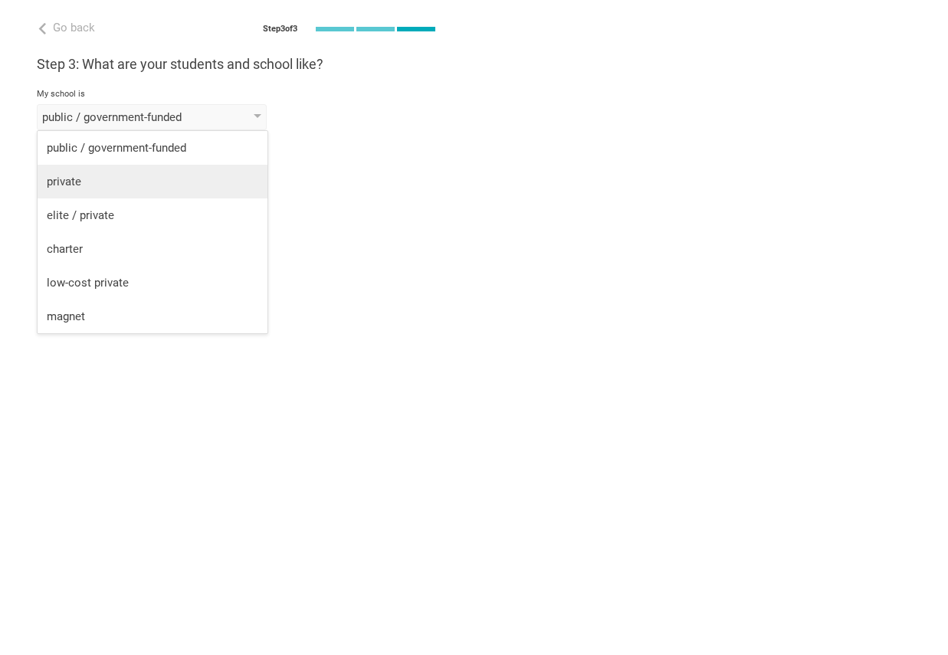
click at [143, 190] on li "private" at bounding box center [153, 182] width 230 height 34
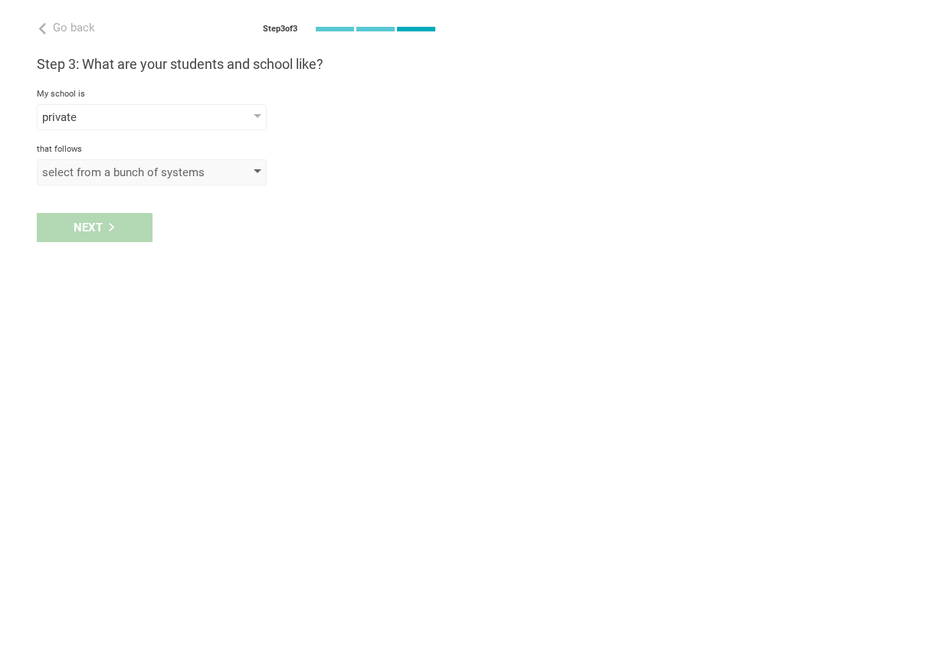
click at [130, 177] on div "select from a bunch of systems" at bounding box center [129, 172] width 175 height 15
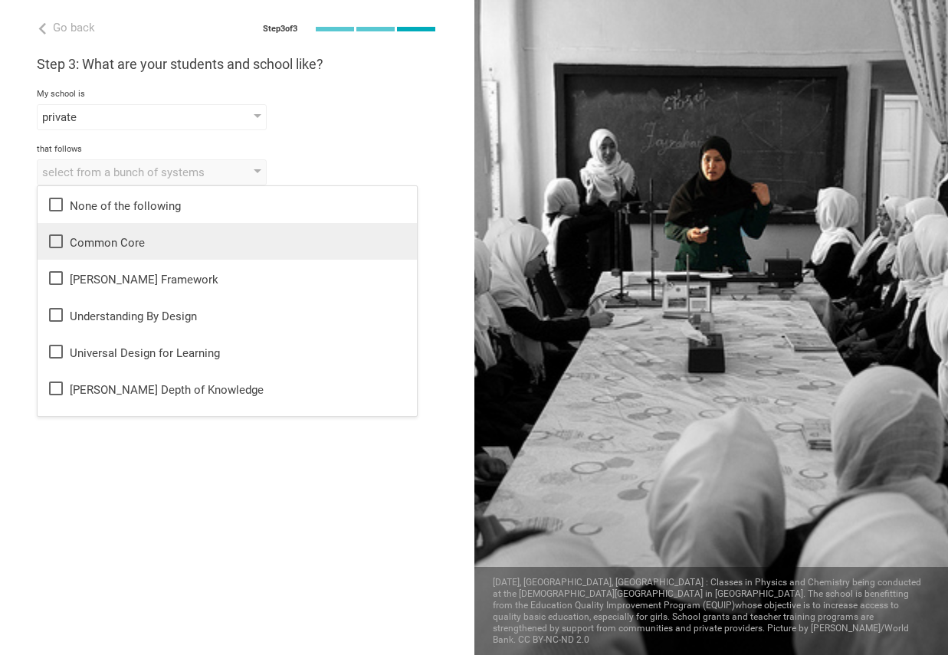
click at [134, 245] on div "Common Core" at bounding box center [227, 241] width 361 height 18
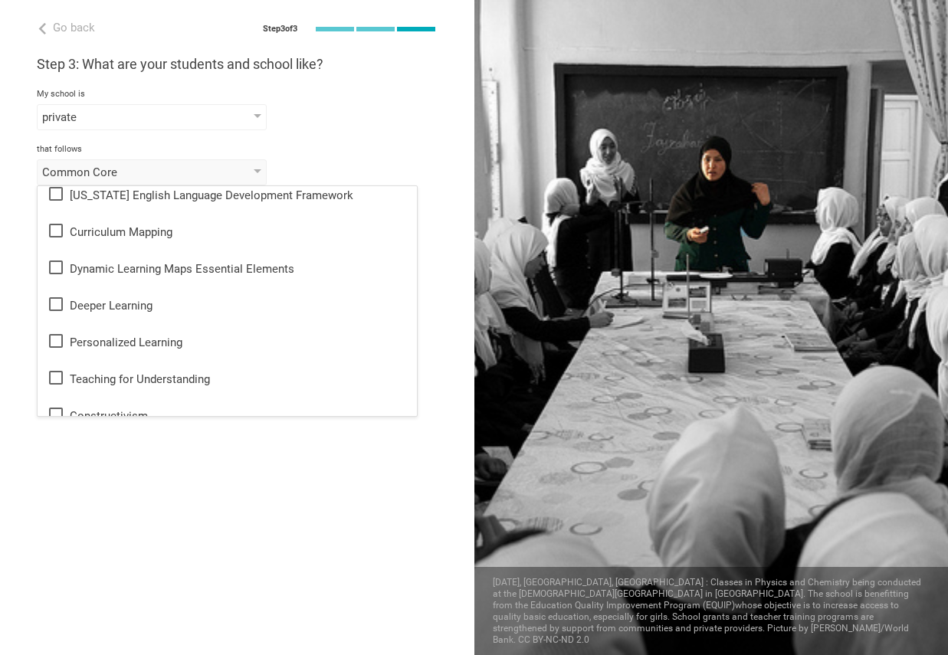
scroll to position [379, 0]
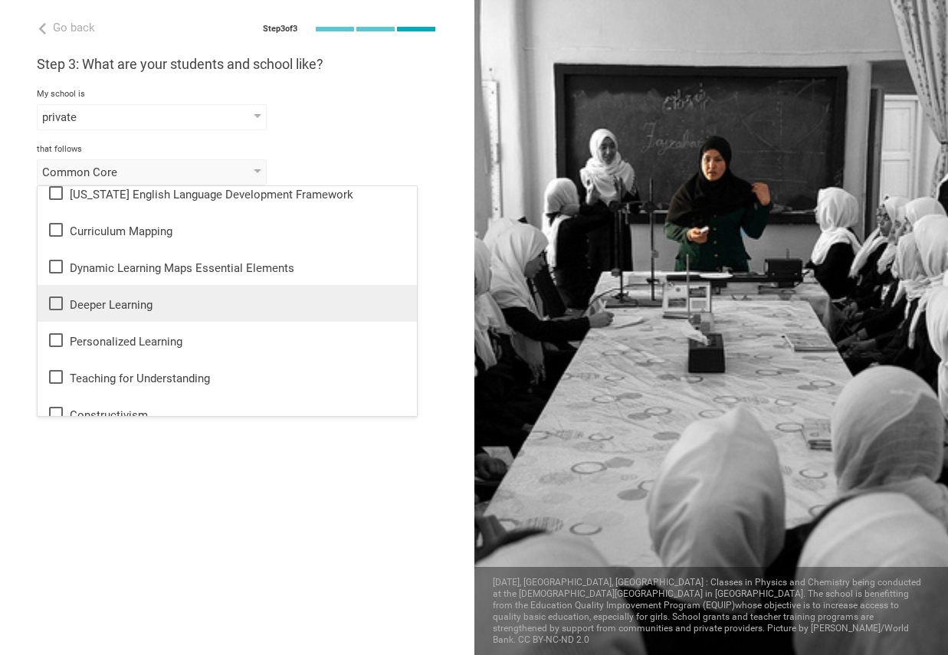
click at [178, 310] on div "Deeper Learning" at bounding box center [227, 303] width 361 height 18
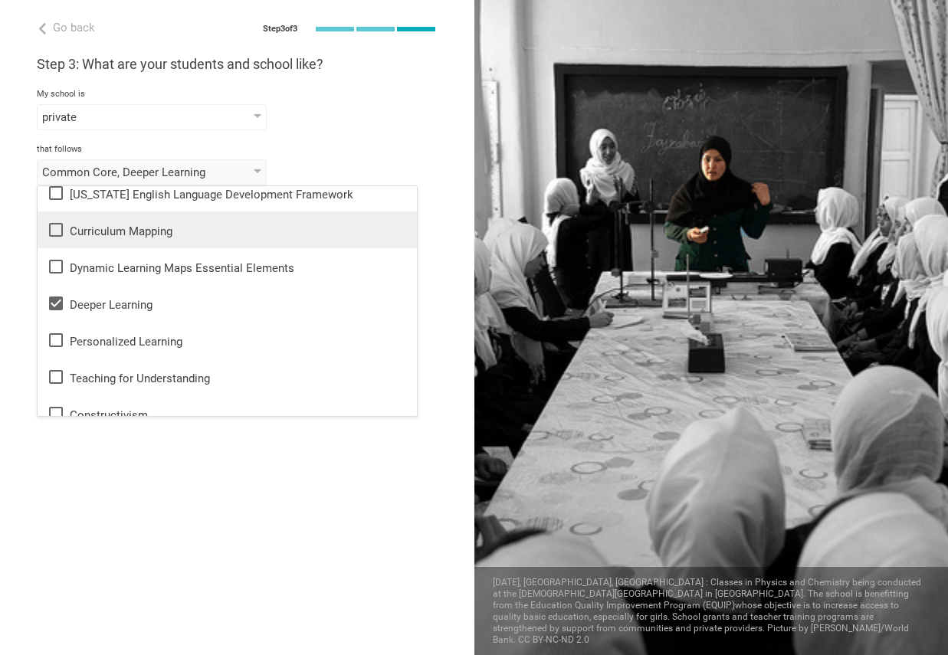
click at [160, 237] on div "Curriculum Mapping" at bounding box center [227, 230] width 361 height 18
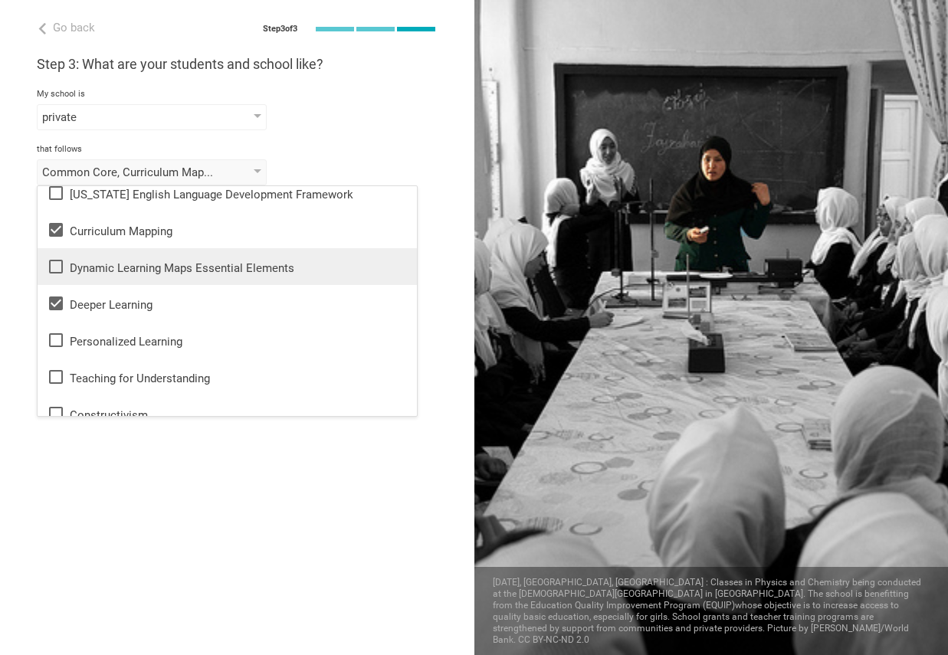
click at [162, 260] on div "Dynamic Learning Maps Essential Elements" at bounding box center [227, 266] width 361 height 18
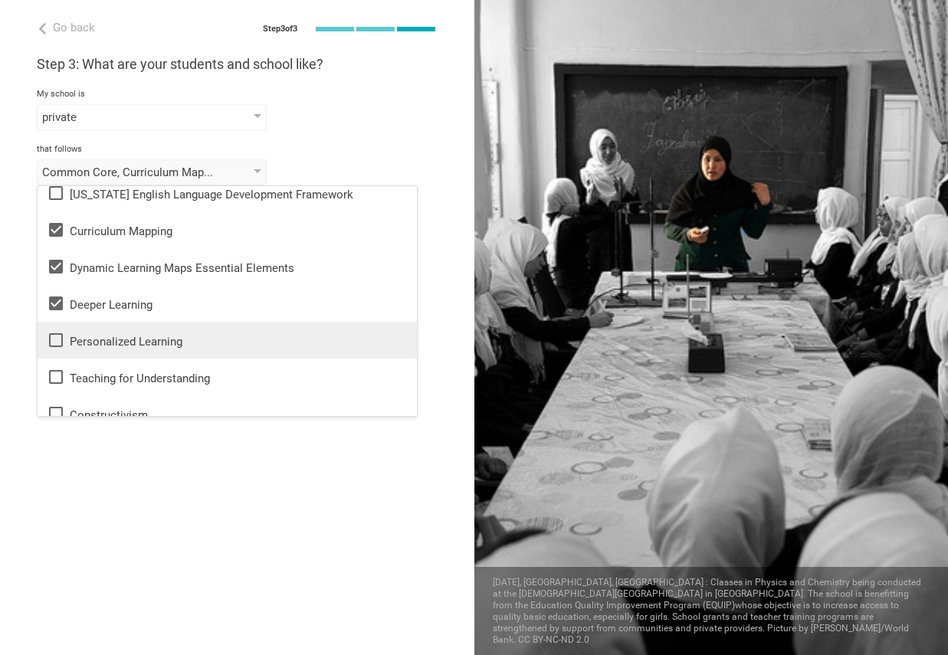
click at [152, 339] on div "Personalized Learning" at bounding box center [227, 340] width 361 height 18
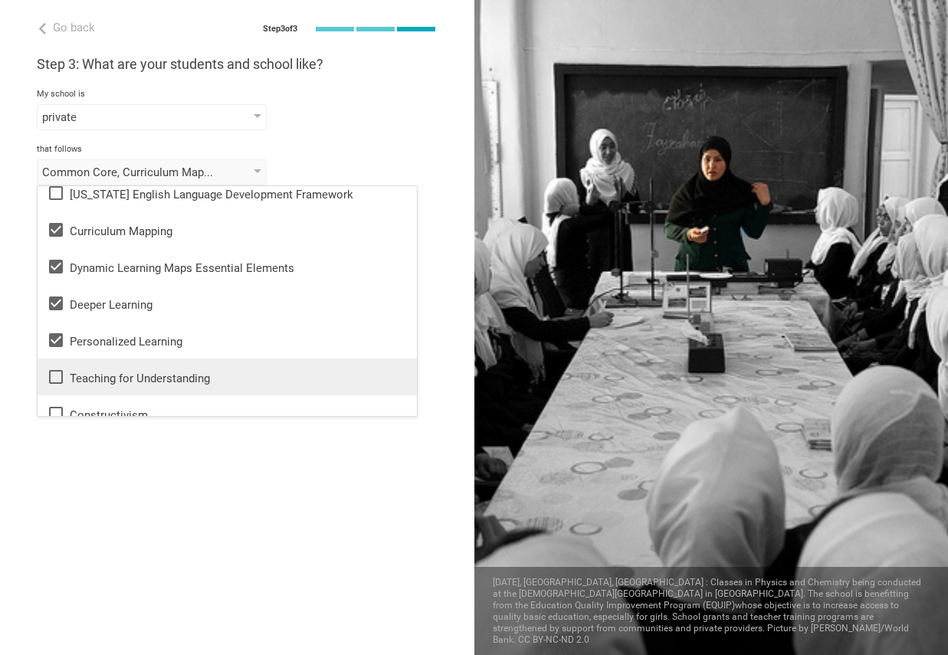
click at [167, 382] on div "Teaching for Understanding" at bounding box center [227, 377] width 361 height 18
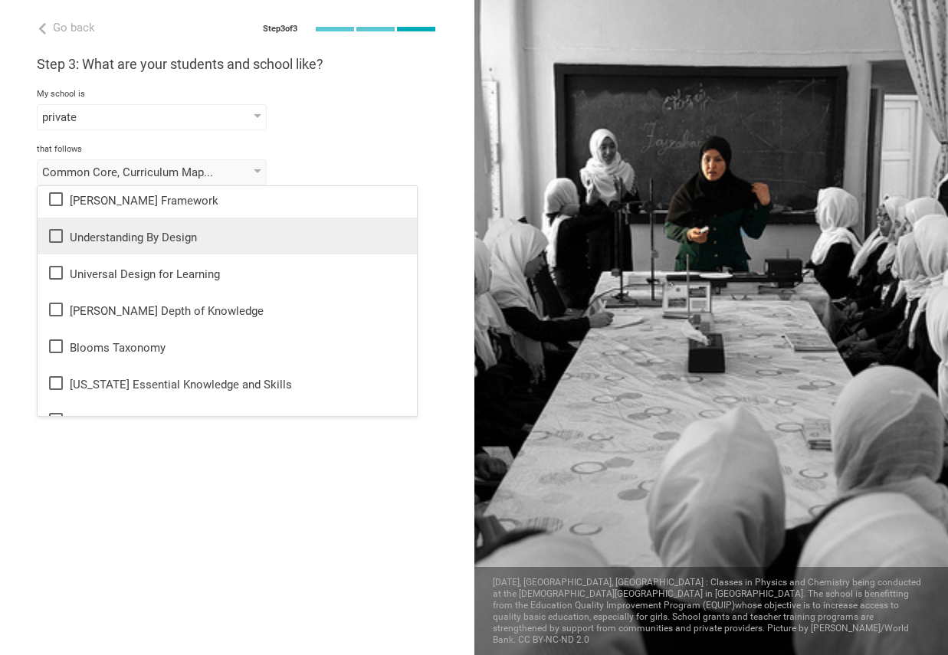
scroll to position [87, 0]
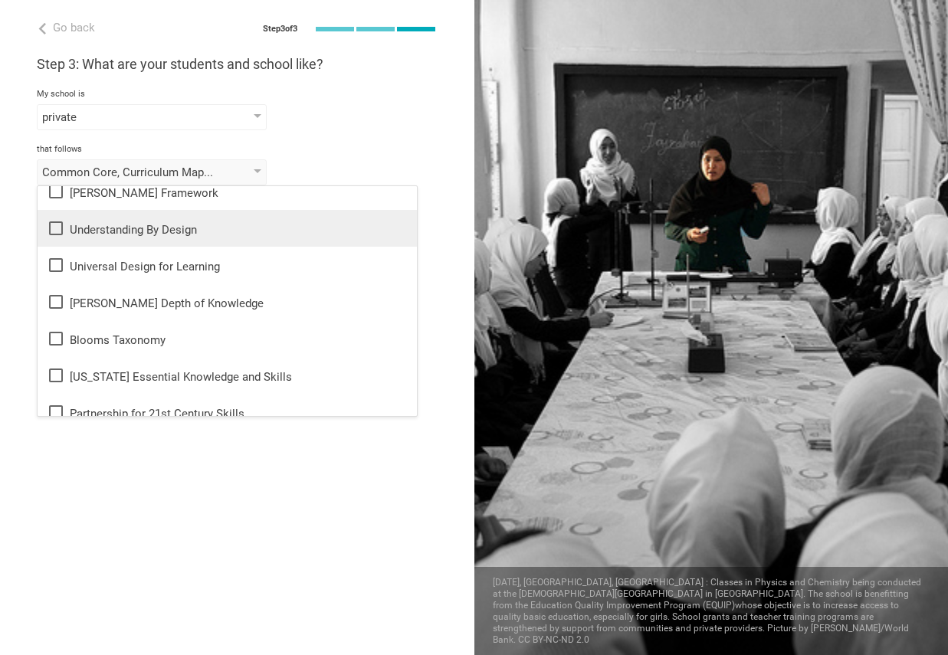
click at [171, 234] on div "Understanding By Design" at bounding box center [227, 228] width 361 height 18
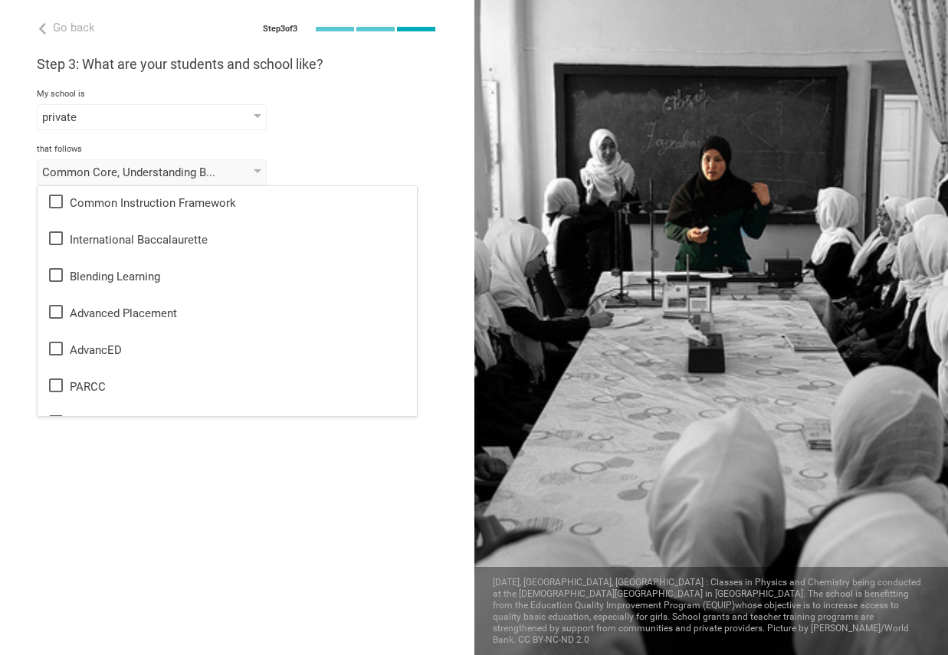
scroll to position [910, 0]
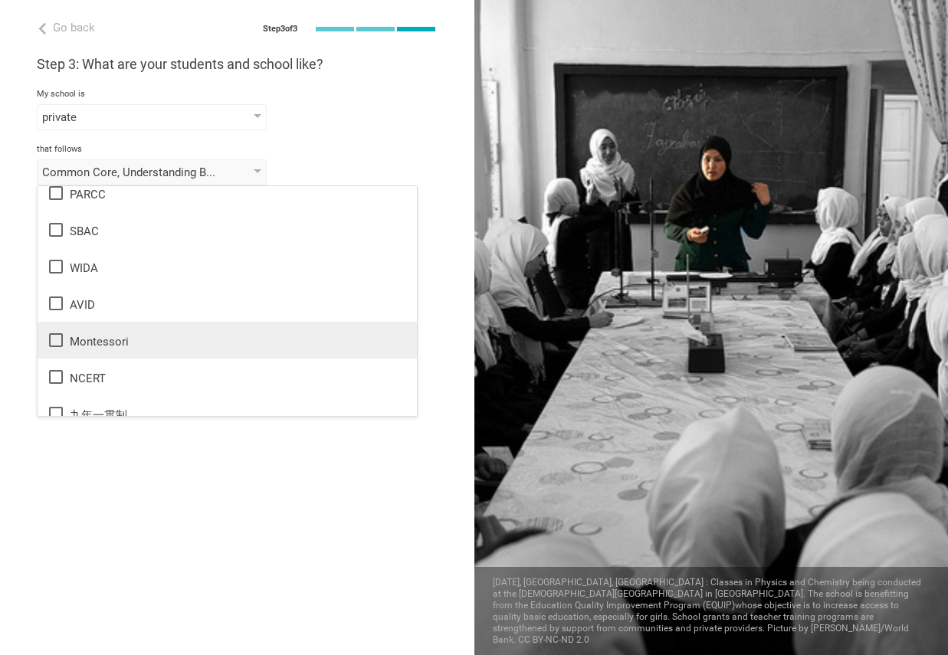
click at [125, 341] on div "Montessori" at bounding box center [227, 340] width 361 height 18
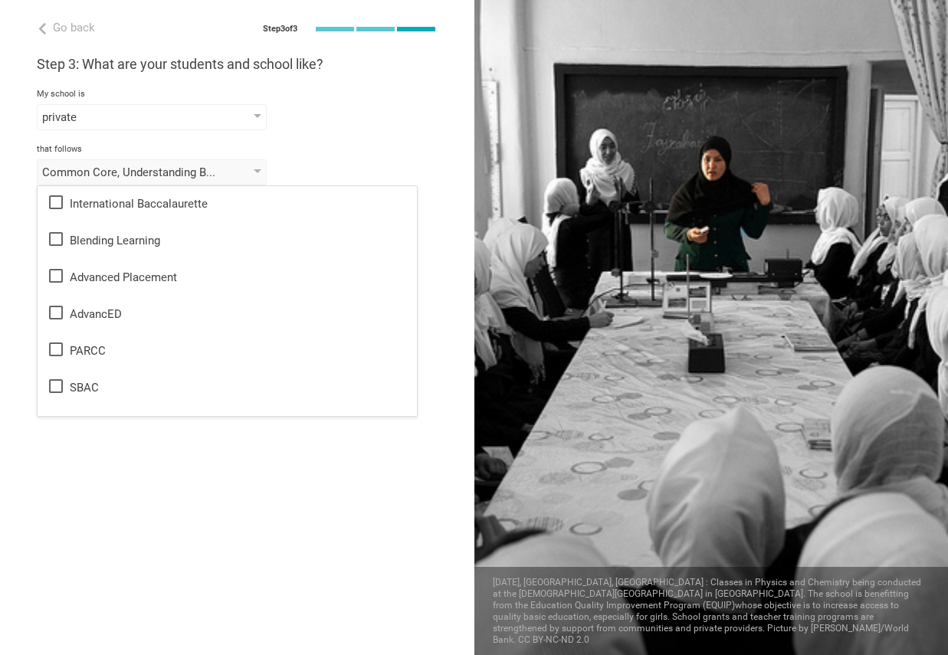
scroll to position [699, 0]
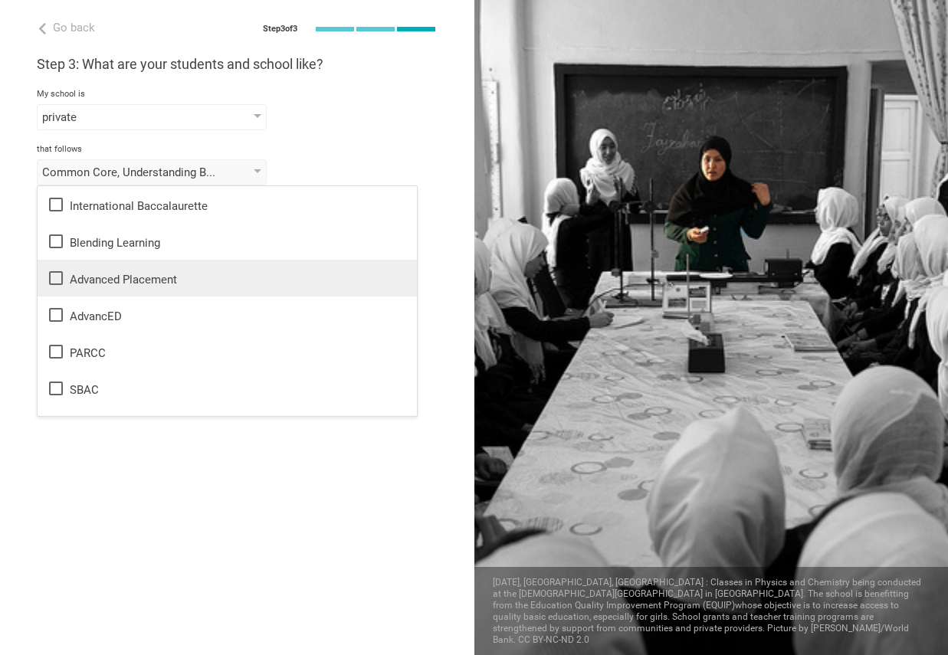
click at [132, 284] on div "Advanced Placement" at bounding box center [227, 278] width 361 height 18
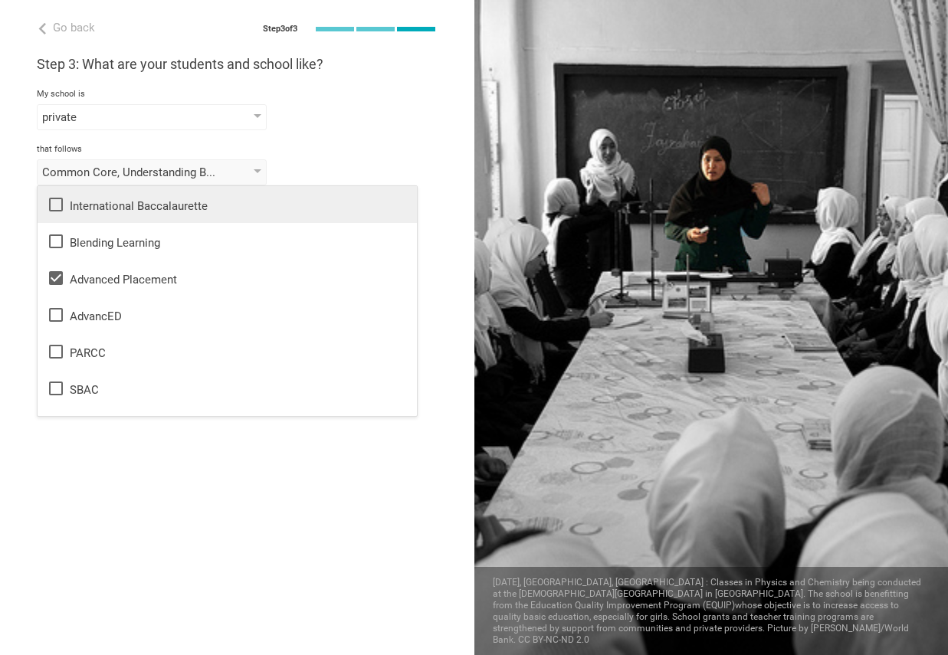
click at [149, 217] on li "International Baccalaurette" at bounding box center [227, 204] width 379 height 37
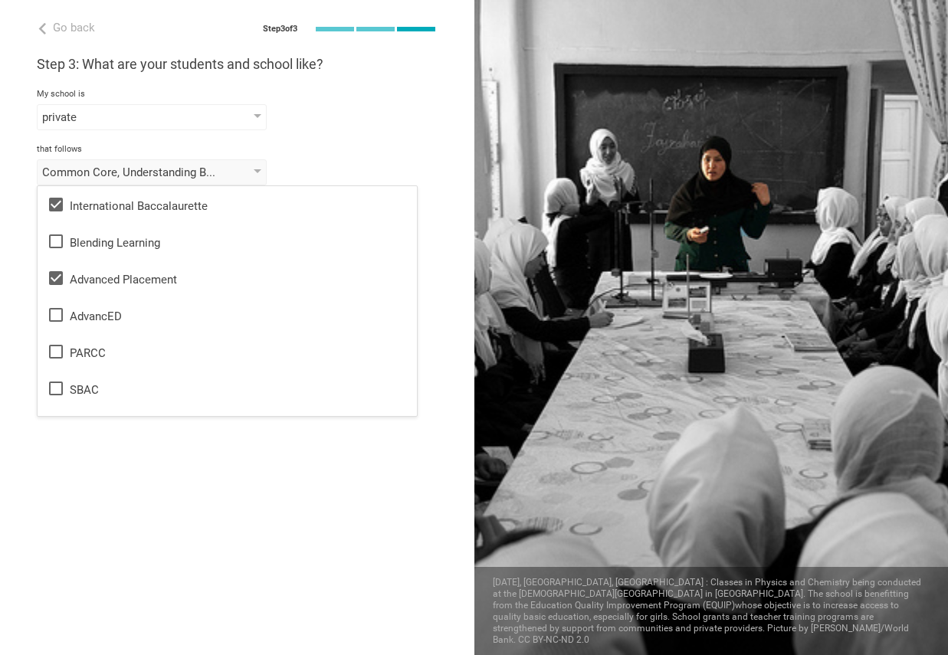
click at [215, 533] on div "Go back Step 3 of 3 Welcome, [PERSON_NAME]! You are almost all set. Just answer…" at bounding box center [237, 327] width 474 height 655
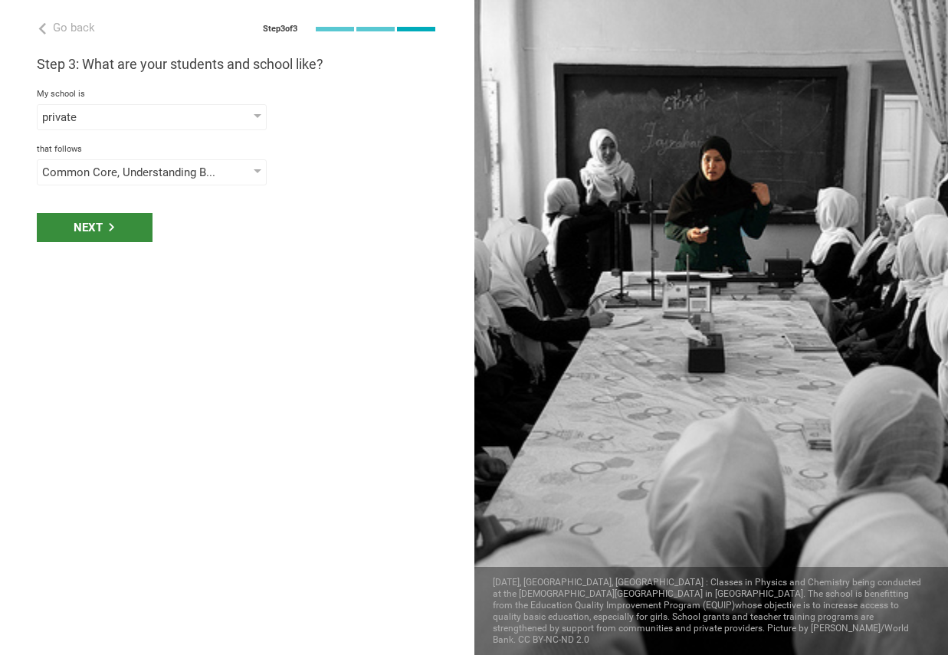
click at [115, 227] on icon at bounding box center [111, 227] width 8 height 8
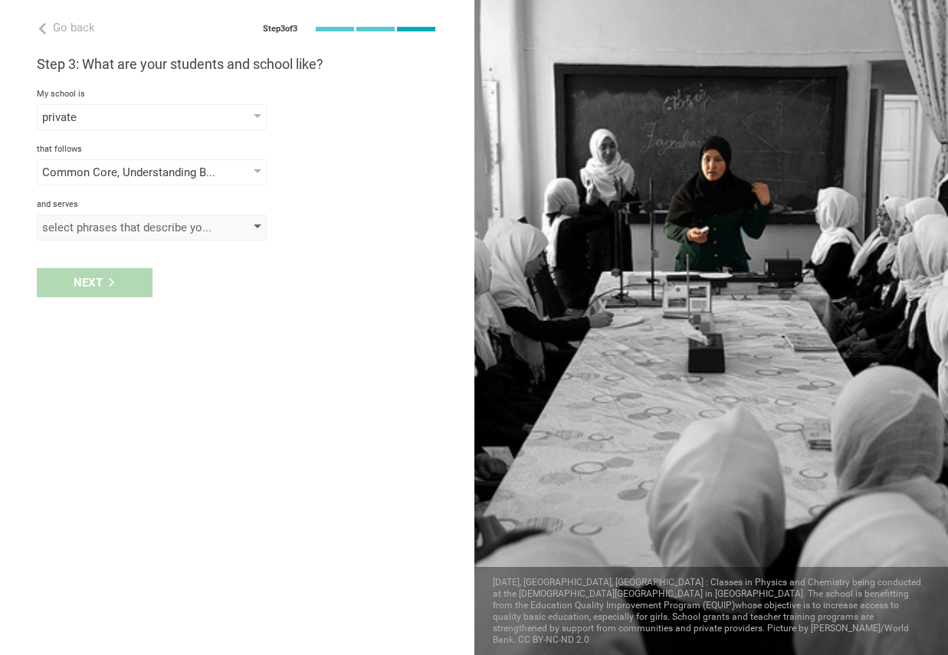
click at [135, 223] on div "select phrases that describe your student population" at bounding box center [129, 227] width 175 height 15
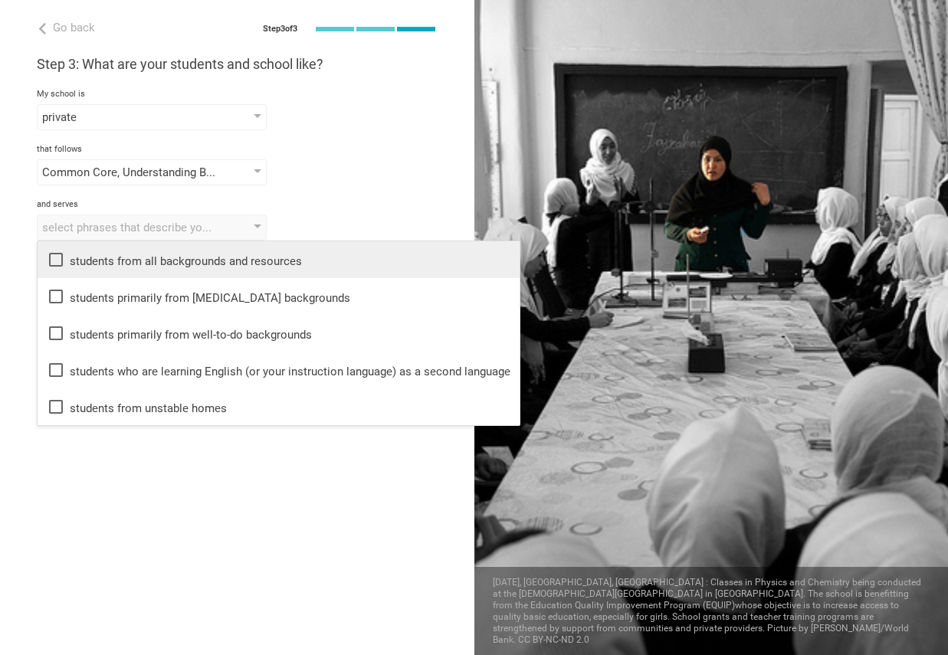
click at [152, 257] on div "students from all backgrounds and resources" at bounding box center [279, 260] width 464 height 18
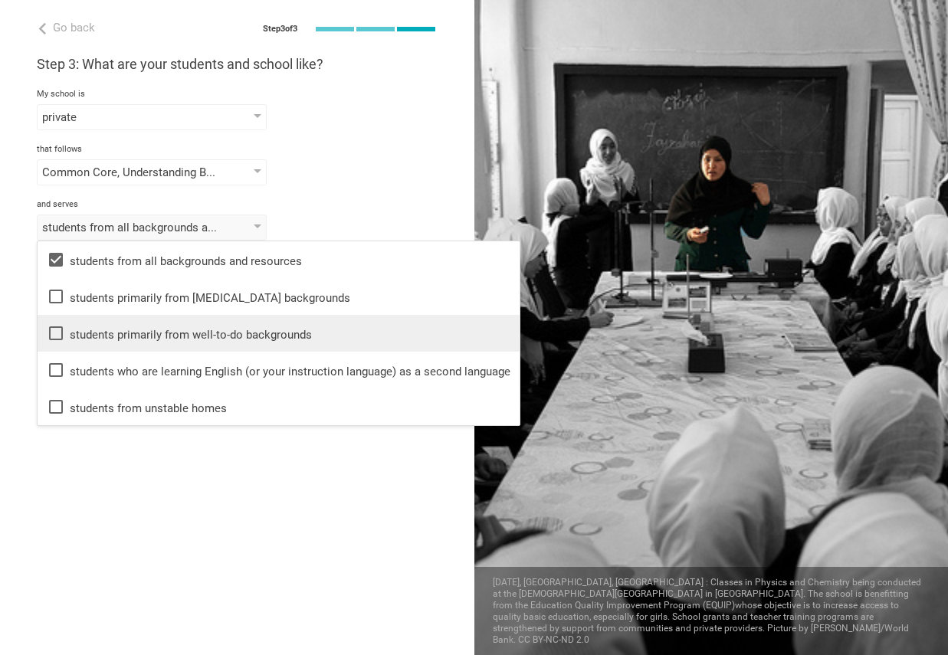
click at [229, 332] on div "students primarily from well-to-do backgrounds" at bounding box center [279, 333] width 464 height 18
click at [229, 335] on div "students primarily from well-to-do backgrounds" at bounding box center [279, 333] width 464 height 18
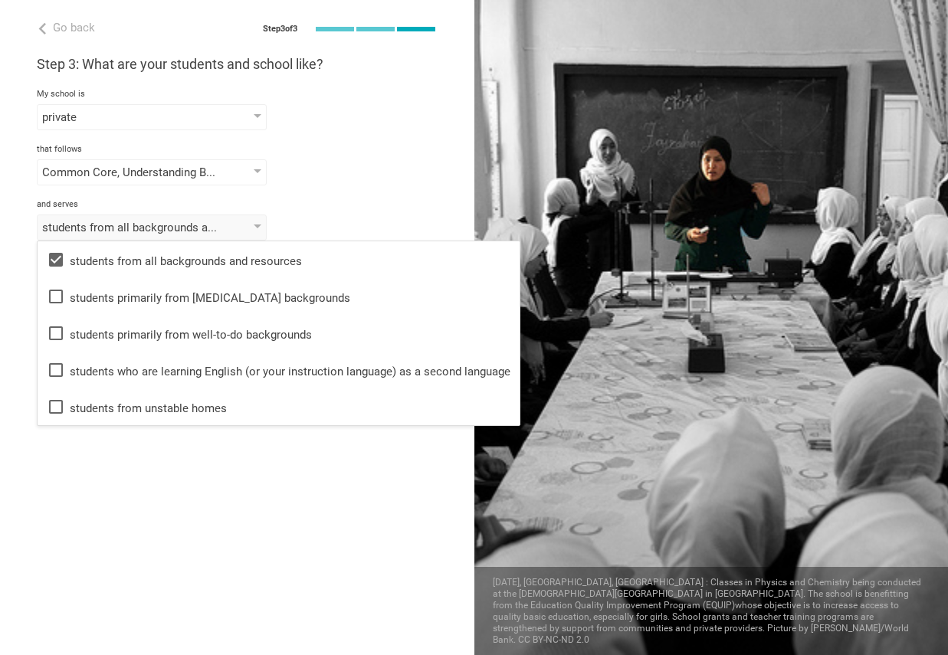
click at [220, 470] on div "Go back Step 3 of 3 Welcome, [PERSON_NAME]! You are almost all set. Just answer…" at bounding box center [237, 327] width 474 height 655
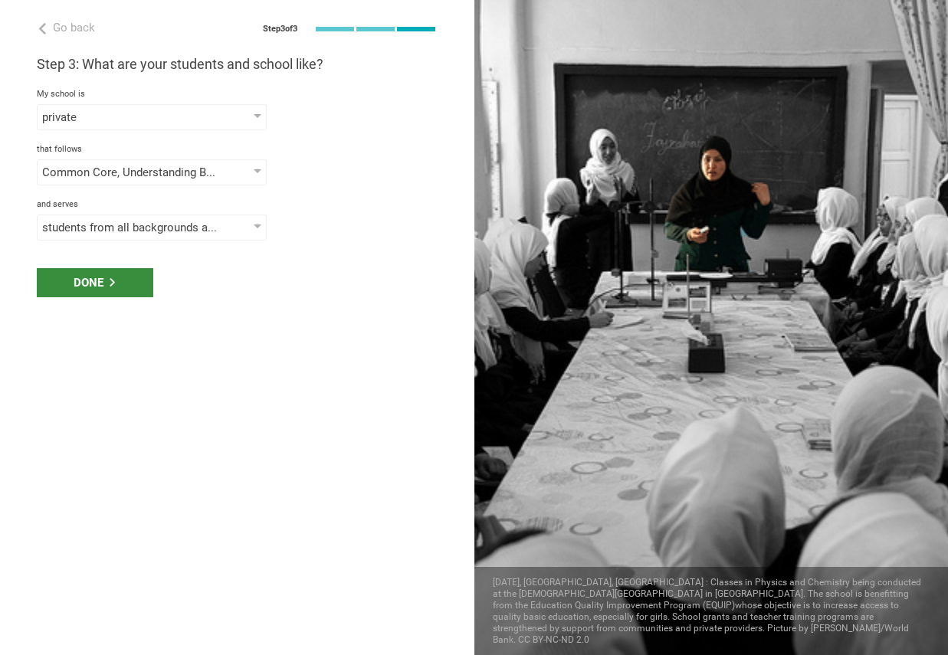
click at [130, 281] on div "Done" at bounding box center [95, 282] width 116 height 29
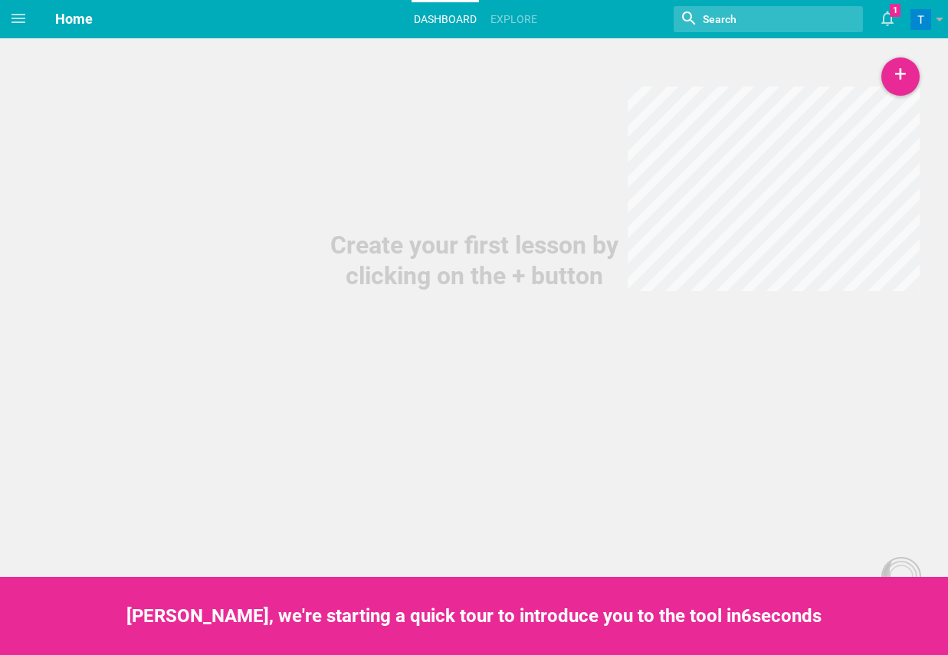
click at [444, 254] on div "Create your first lesson by clicking on the + button" at bounding box center [474, 260] width 307 height 61
click at [903, 74] on div "+" at bounding box center [900, 76] width 38 height 38
click at [517, 179] on div "Create your first lesson by clicking on the + button" at bounding box center [474, 145] width 948 height 291
click at [448, 631] on div "Trieu, we're starting a quick tour to introduce you to the tool in 0 seconds" at bounding box center [474, 616] width 948 height 78
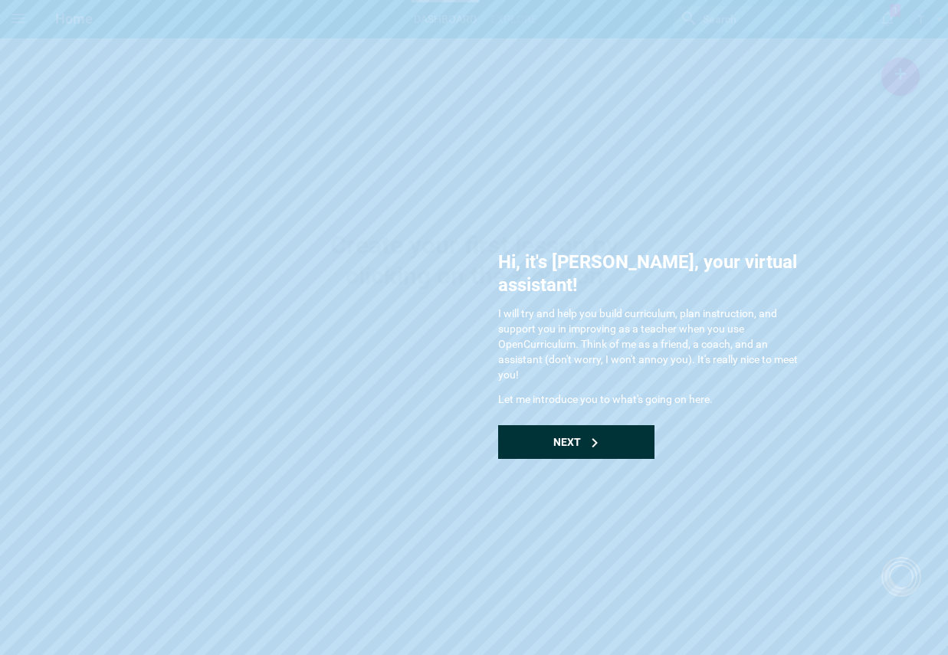
click at [603, 431] on div "Next" at bounding box center [576, 442] width 156 height 34
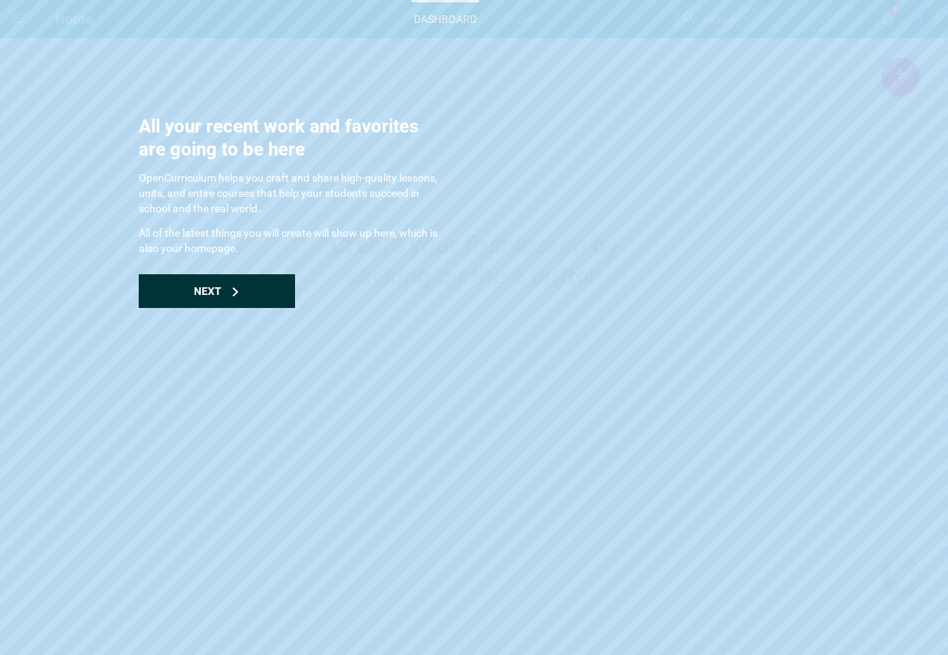
click at [257, 296] on div "Next" at bounding box center [217, 291] width 156 height 34
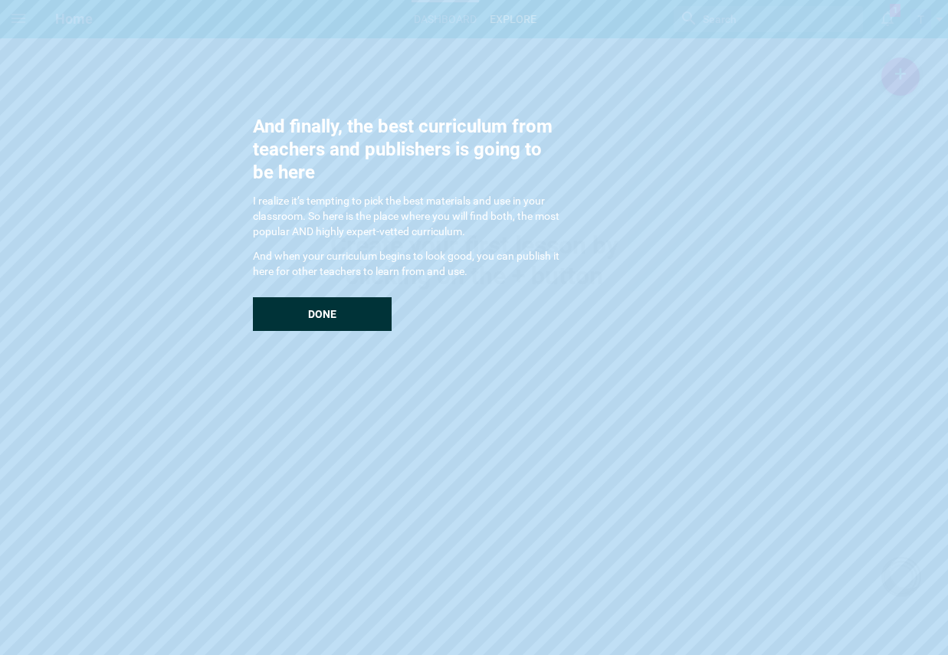
click at [331, 314] on span "Done" at bounding box center [322, 314] width 28 height 12
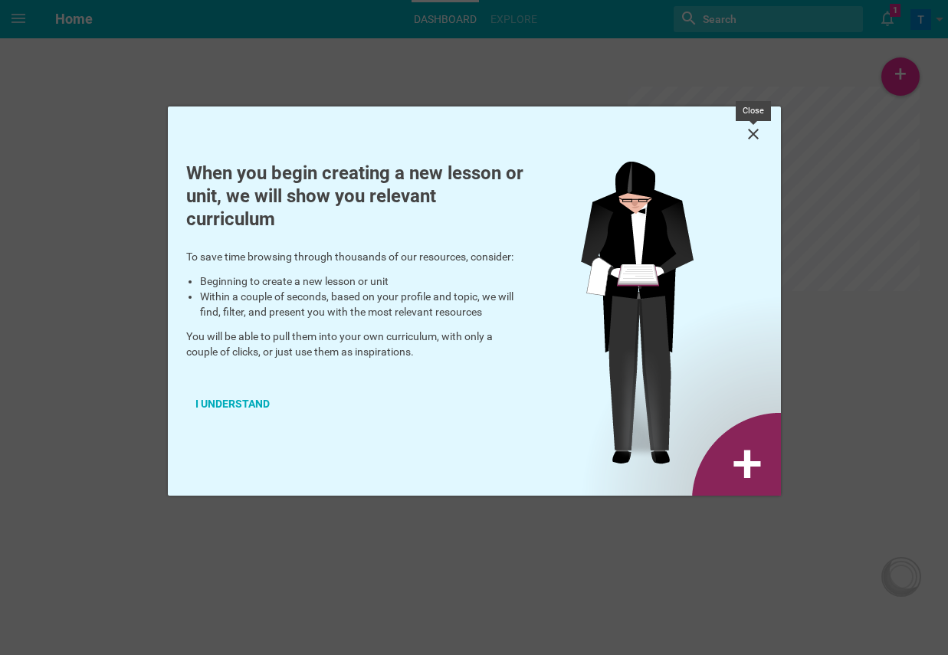
click at [744, 130] on icon at bounding box center [753, 134] width 18 height 18
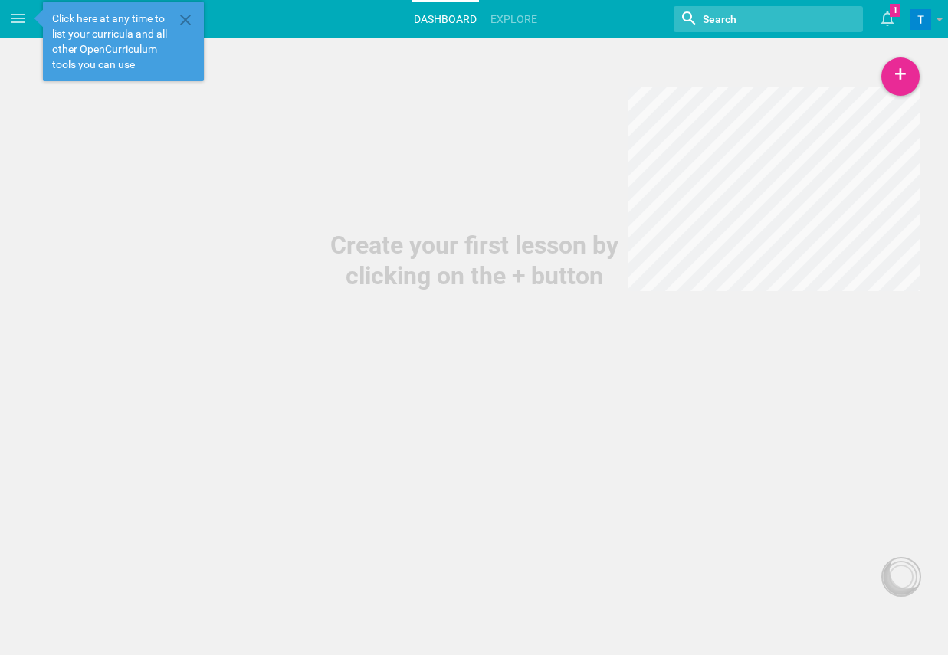
click at [512, 86] on div "Create your first lesson by clicking on the + button" at bounding box center [474, 145] width 948 height 291
click at [185, 34] on div "Click here at any time to list your curricula and all other OpenCurriculum tool…" at bounding box center [123, 42] width 161 height 80
click at [190, 22] on icon at bounding box center [185, 20] width 18 height 18
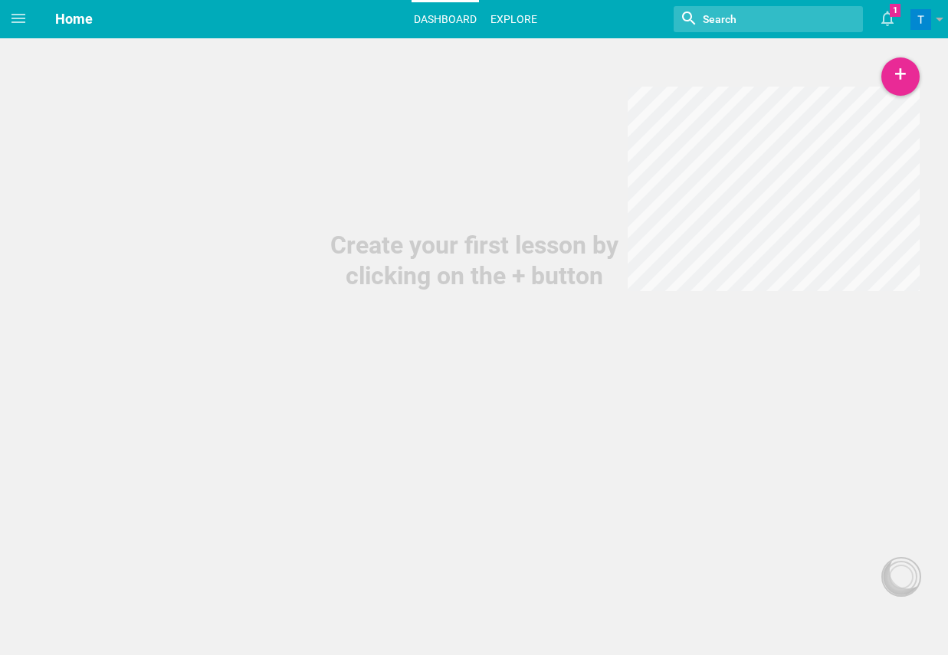
click at [520, 9] on link "Explore" at bounding box center [513, 19] width 51 height 34
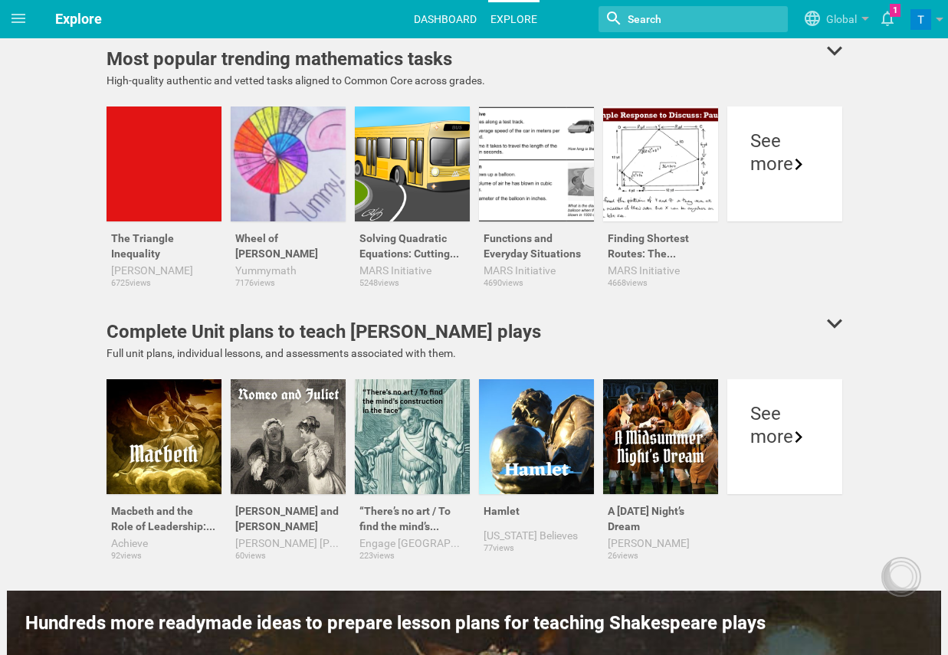
click at [455, 13] on link "Dashboard" at bounding box center [444, 19] width 67 height 34
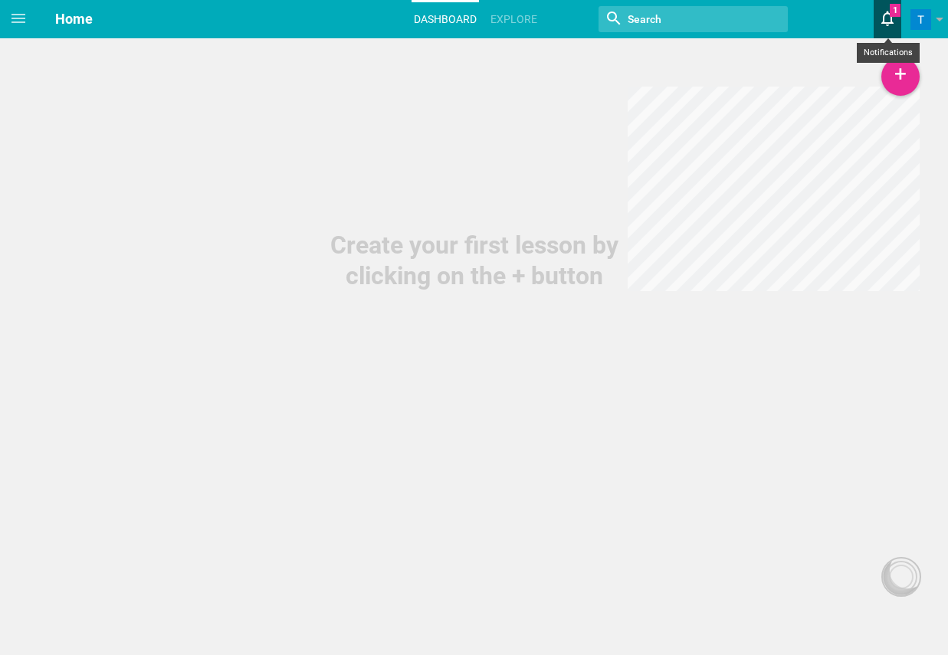
click at [891, 25] on icon at bounding box center [888, 18] width 28 height 37
